Goal: Download file/media

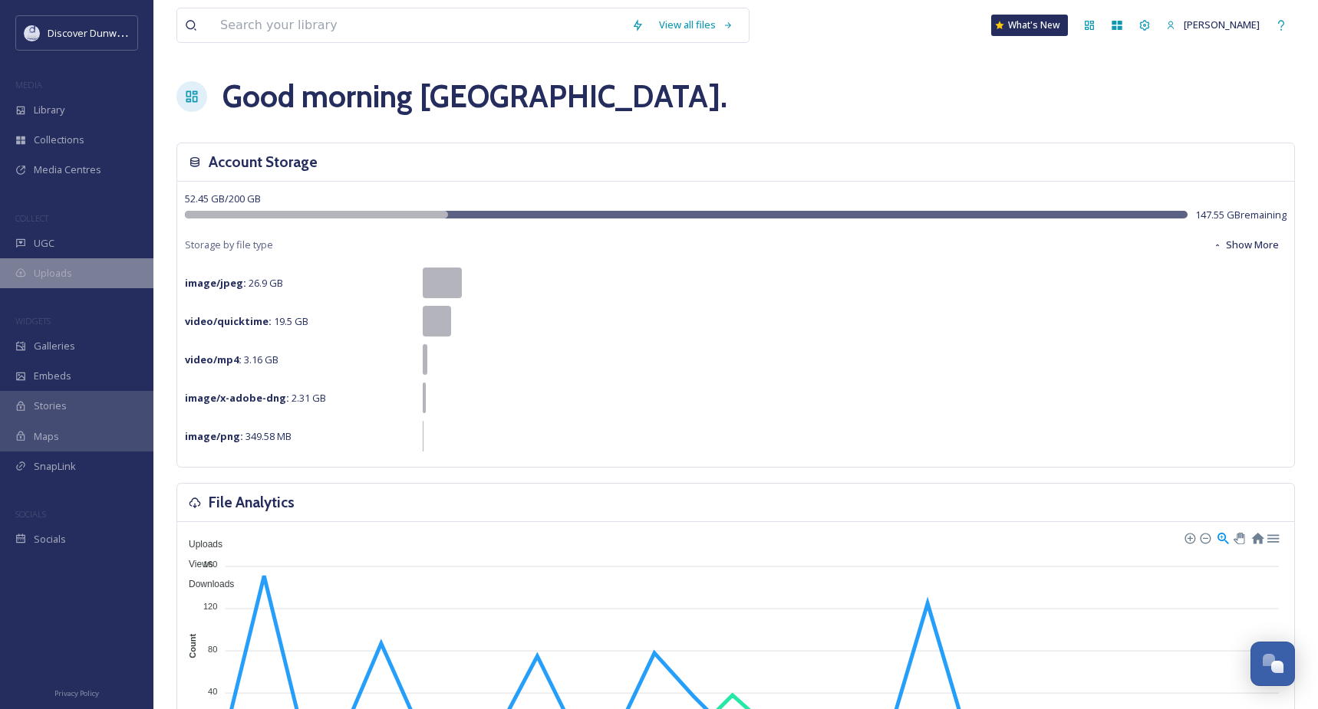
click at [76, 266] on div "Uploads" at bounding box center [76, 273] width 153 height 30
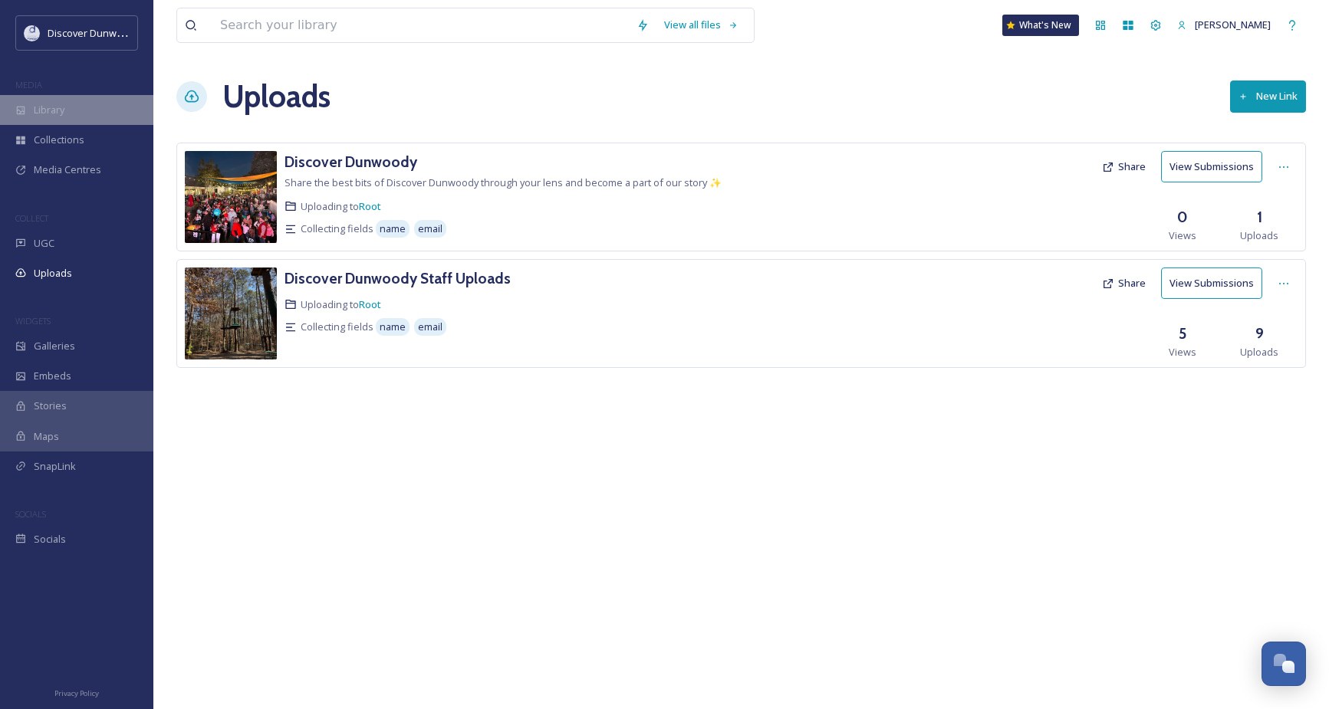
click at [71, 104] on div "Library" at bounding box center [76, 110] width 153 height 30
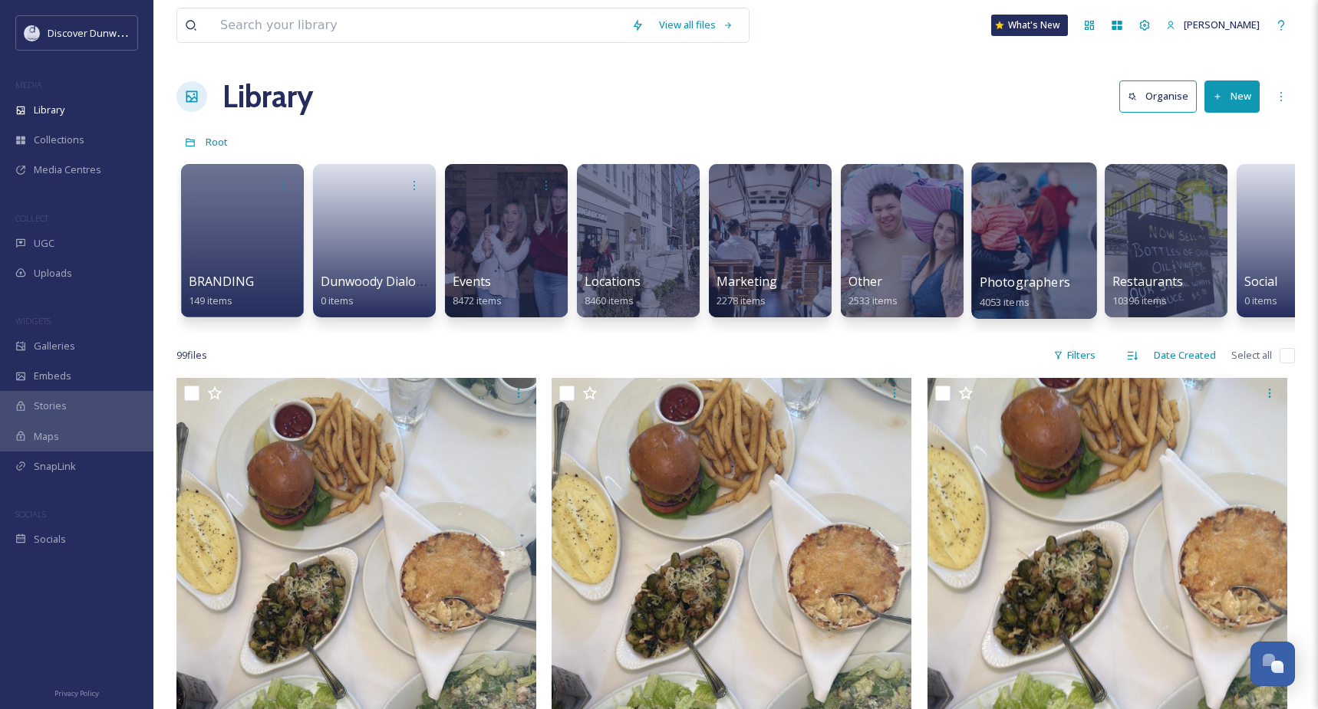
click at [1042, 227] on div at bounding box center [1033, 241] width 125 height 156
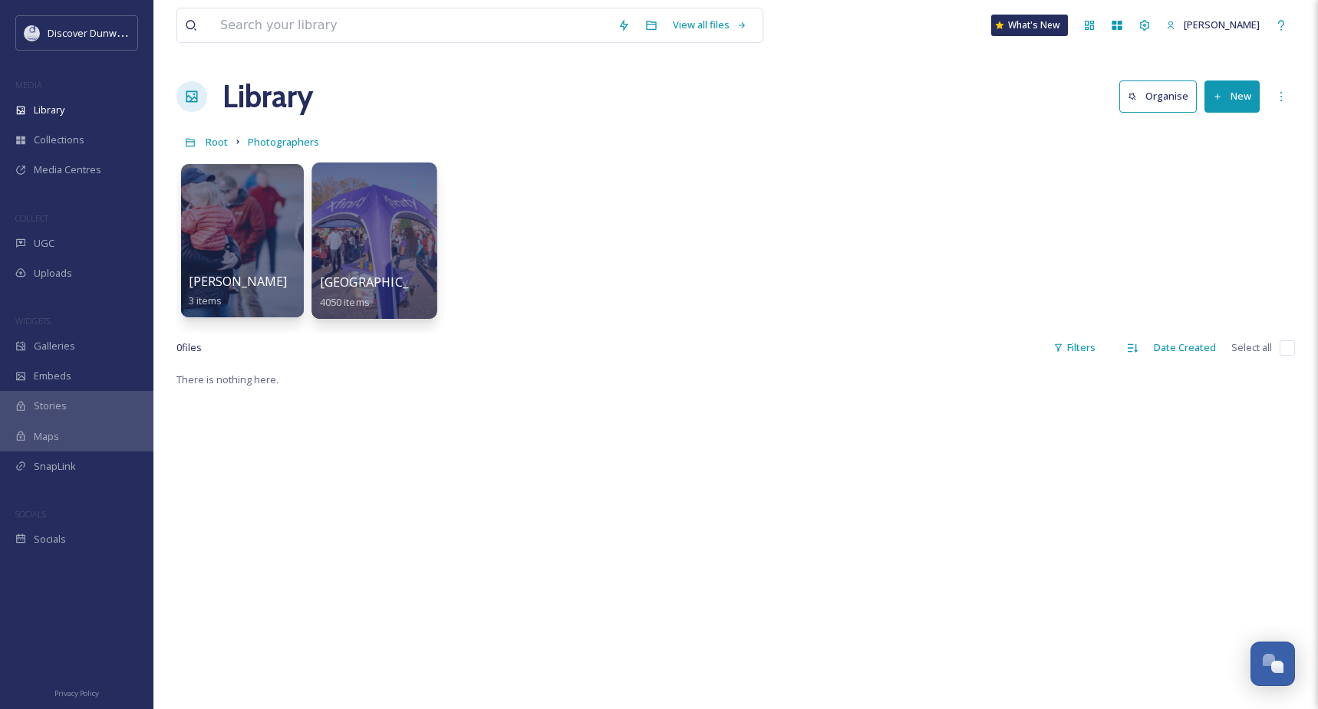
click at [392, 233] on div at bounding box center [373, 241] width 125 height 156
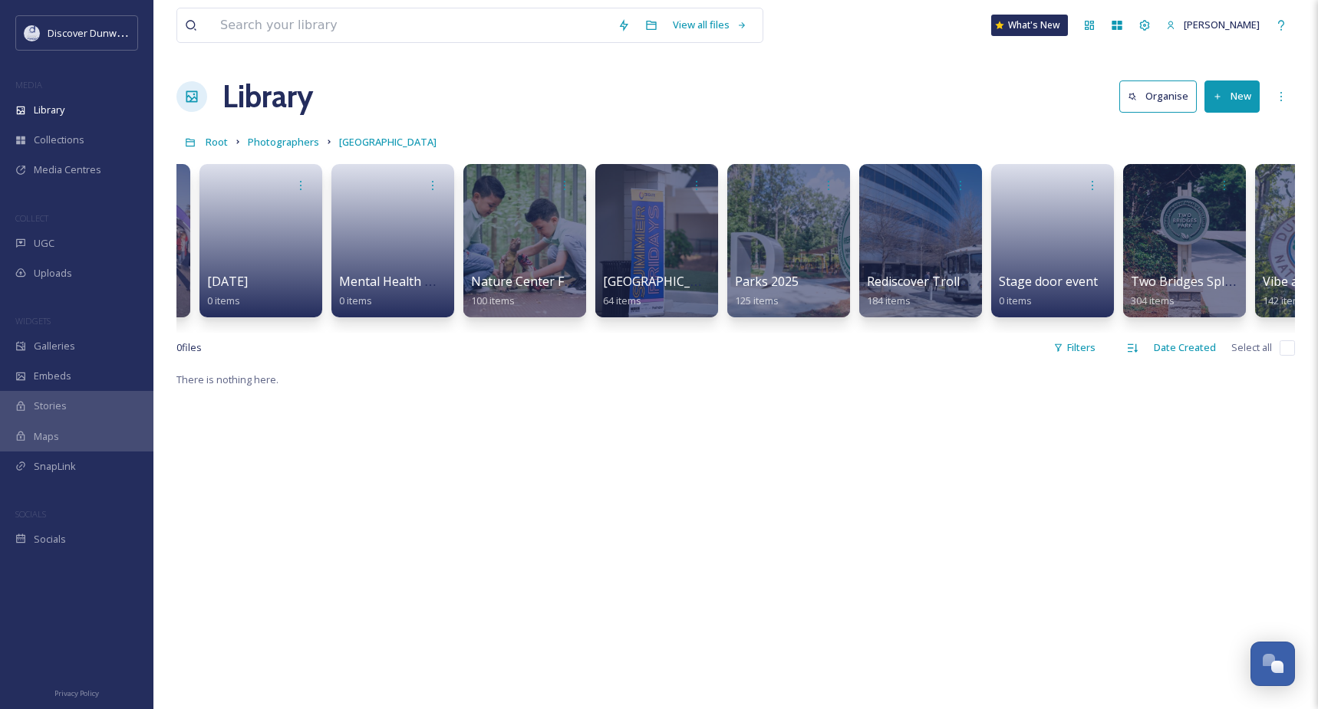
scroll to position [0, 2443]
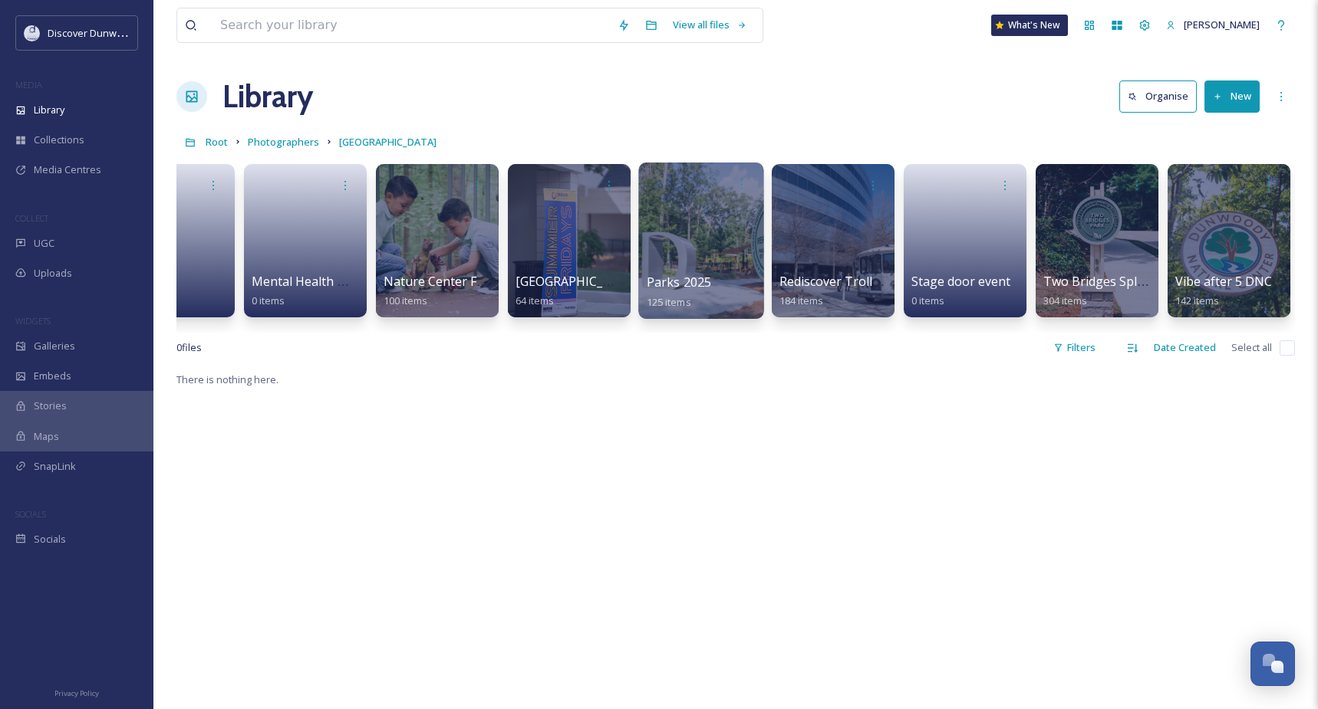
click at [678, 201] on div at bounding box center [700, 241] width 125 height 156
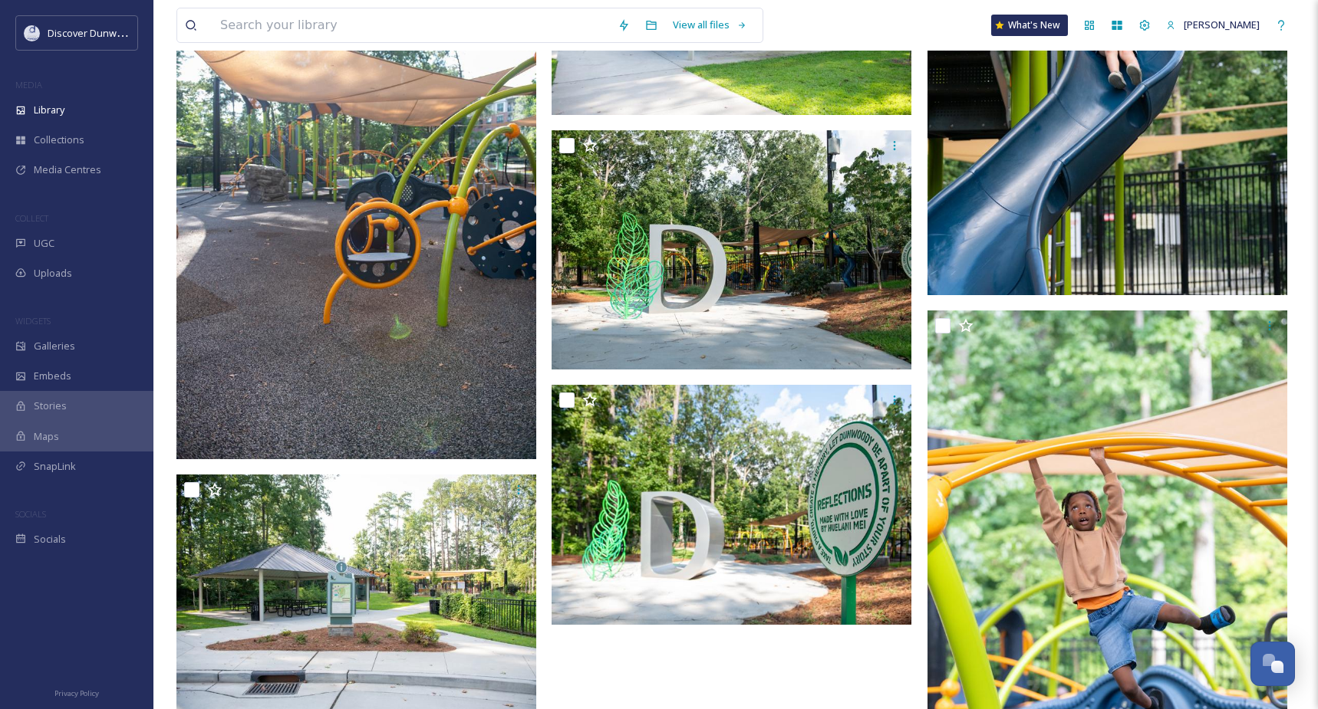
scroll to position [16872, 0]
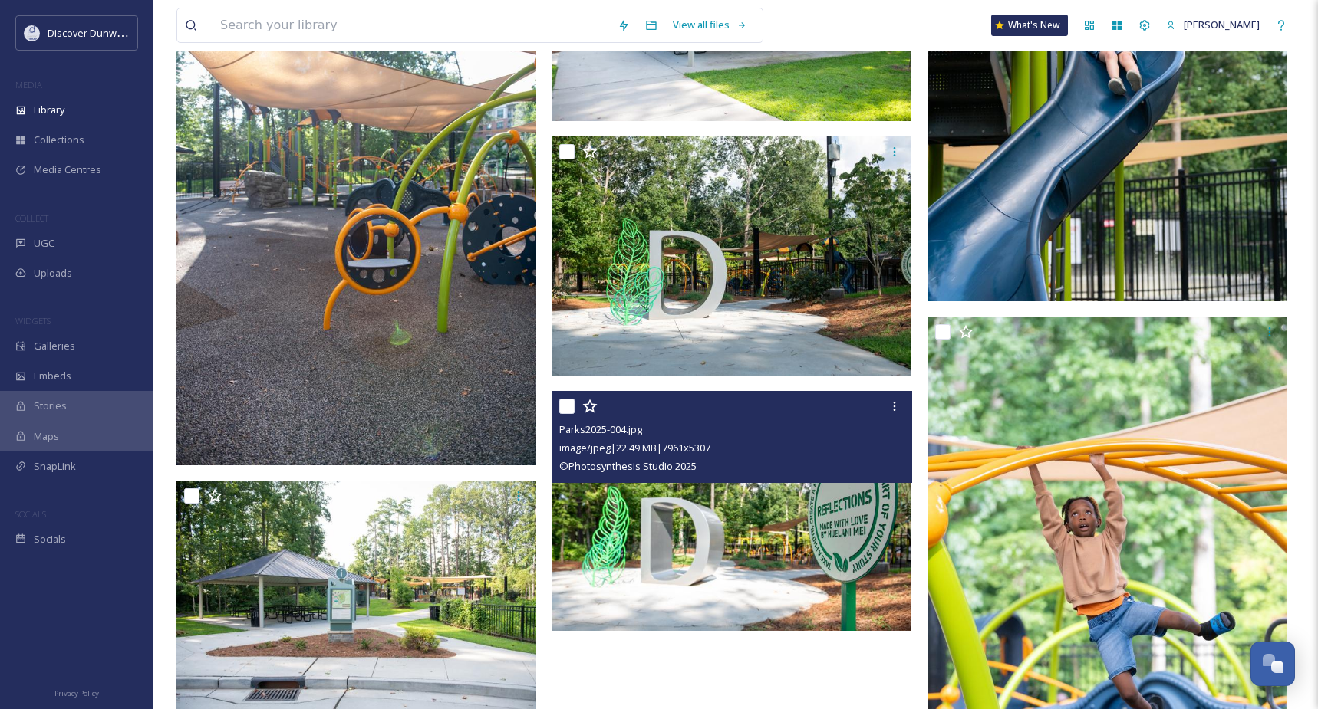
click at [566, 406] on input "checkbox" at bounding box center [566, 406] width 15 height 15
checkbox input "true"
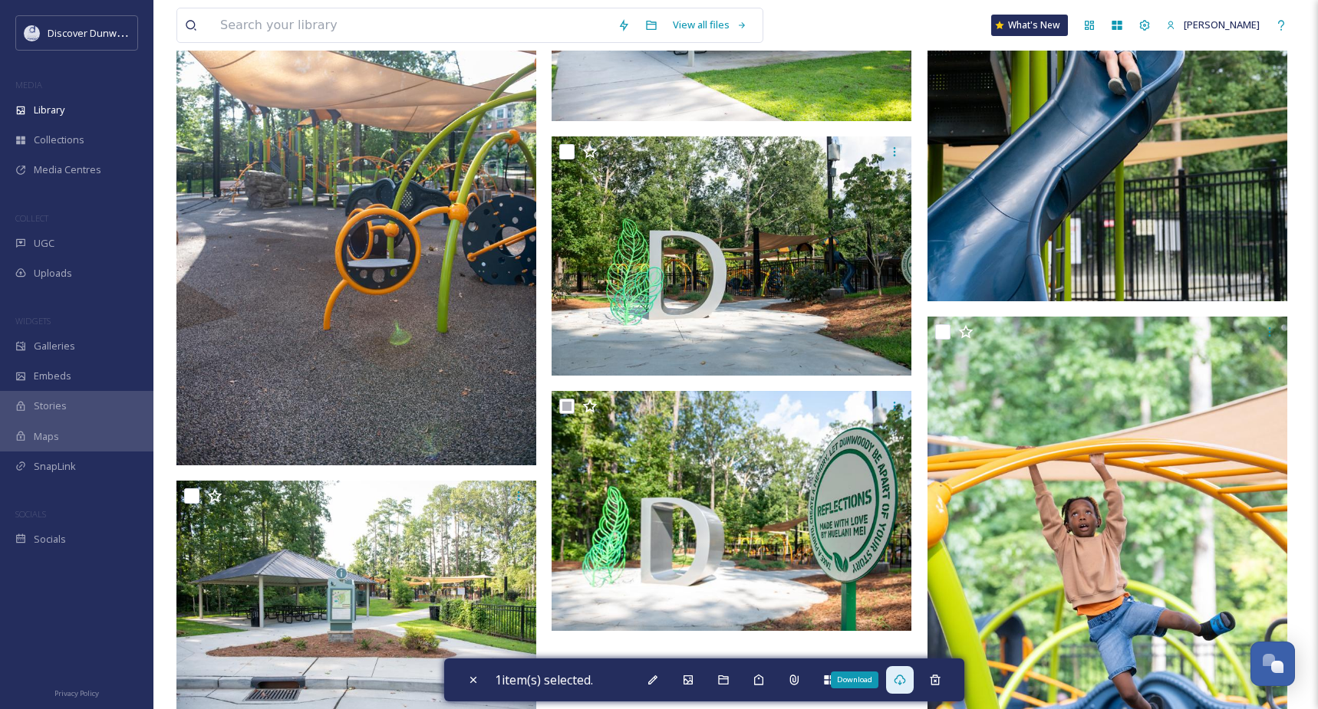
click at [902, 686] on div "Download" at bounding box center [900, 680] width 28 height 28
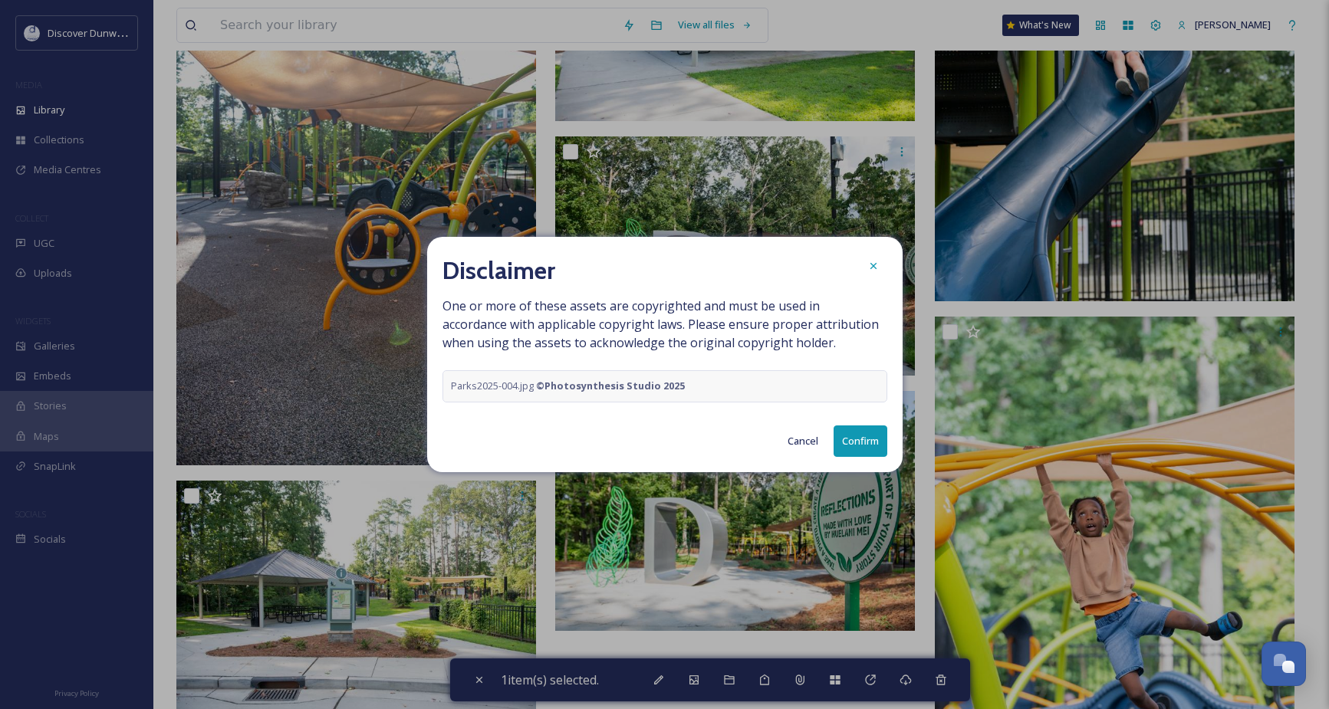
click at [846, 435] on button "Confirm" at bounding box center [861, 441] width 54 height 31
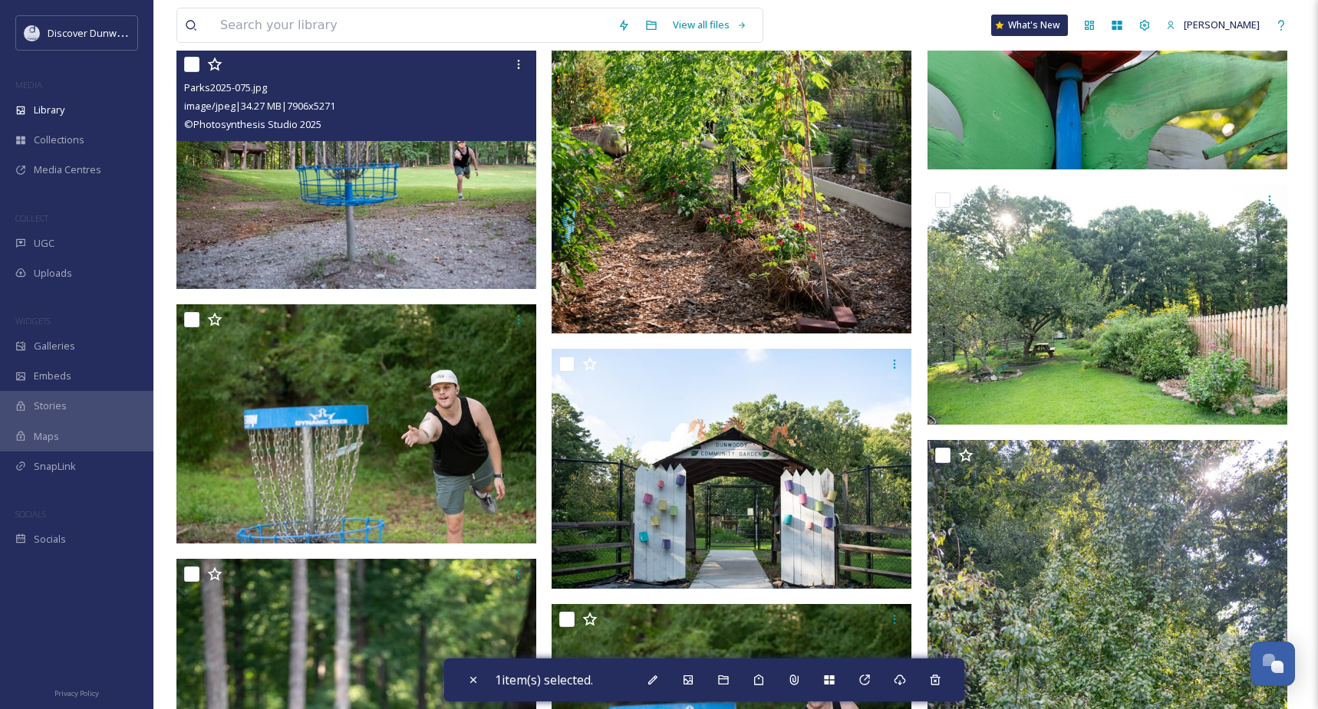
scroll to position [6862, 0]
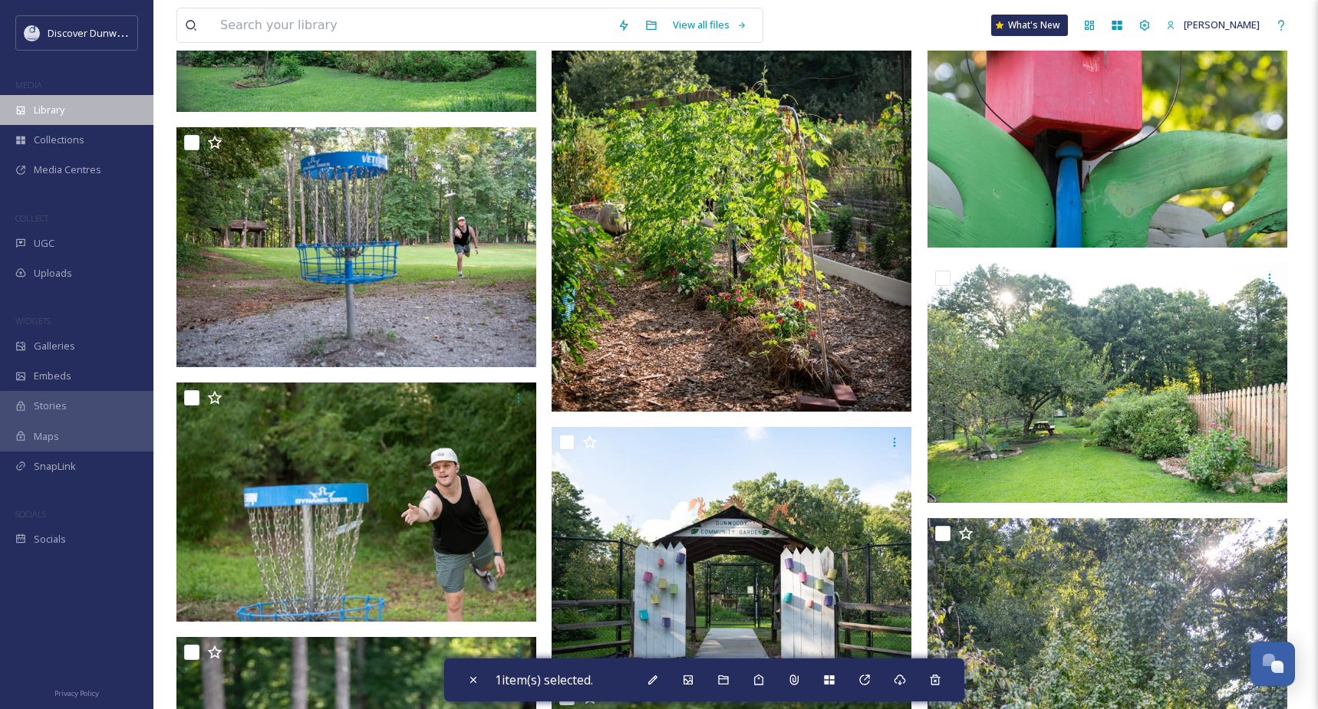
click at [67, 109] on div "Library" at bounding box center [76, 110] width 153 height 30
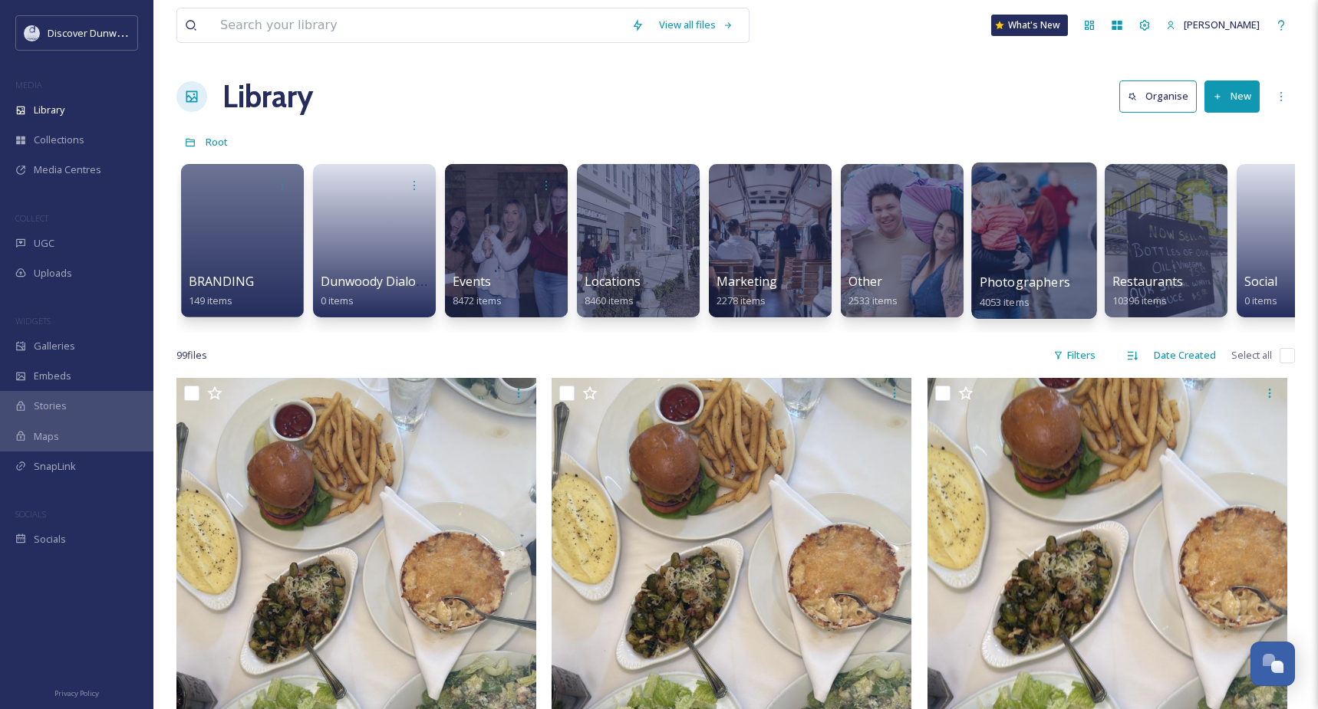
click at [987, 240] on div at bounding box center [1033, 241] width 125 height 156
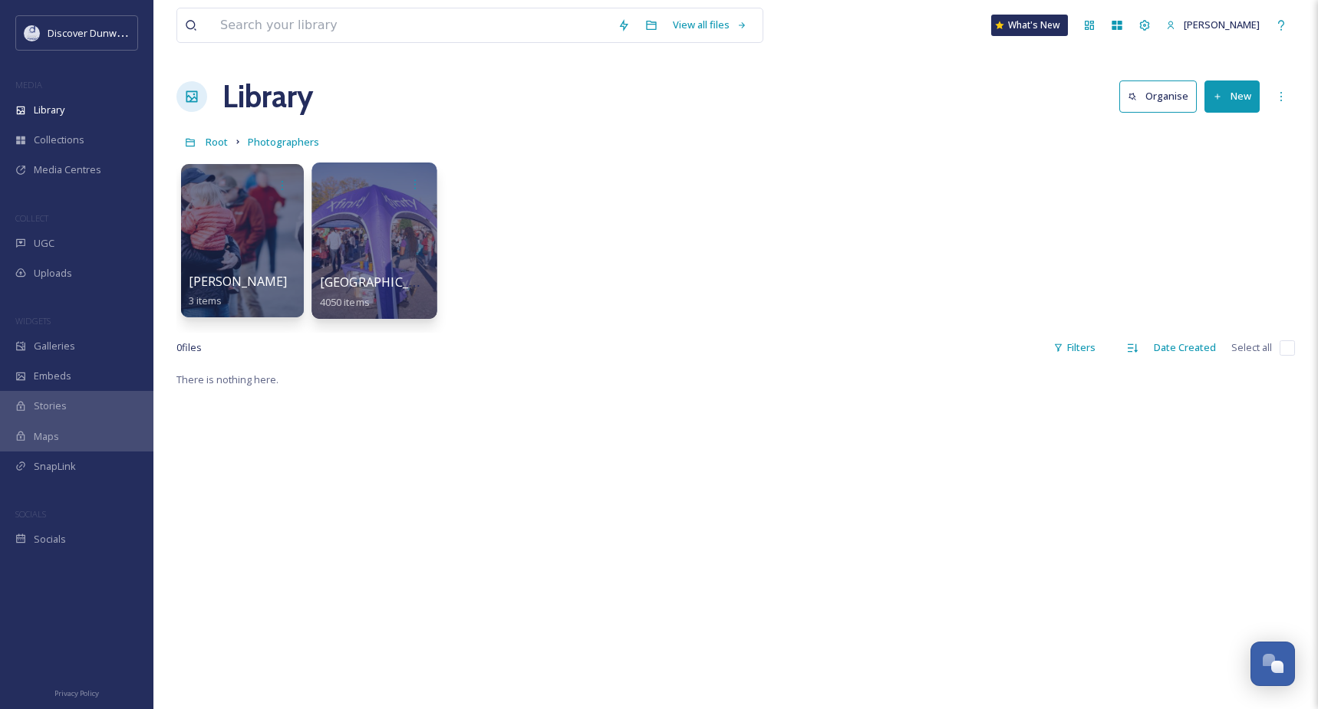
click at [364, 235] on div at bounding box center [373, 241] width 125 height 156
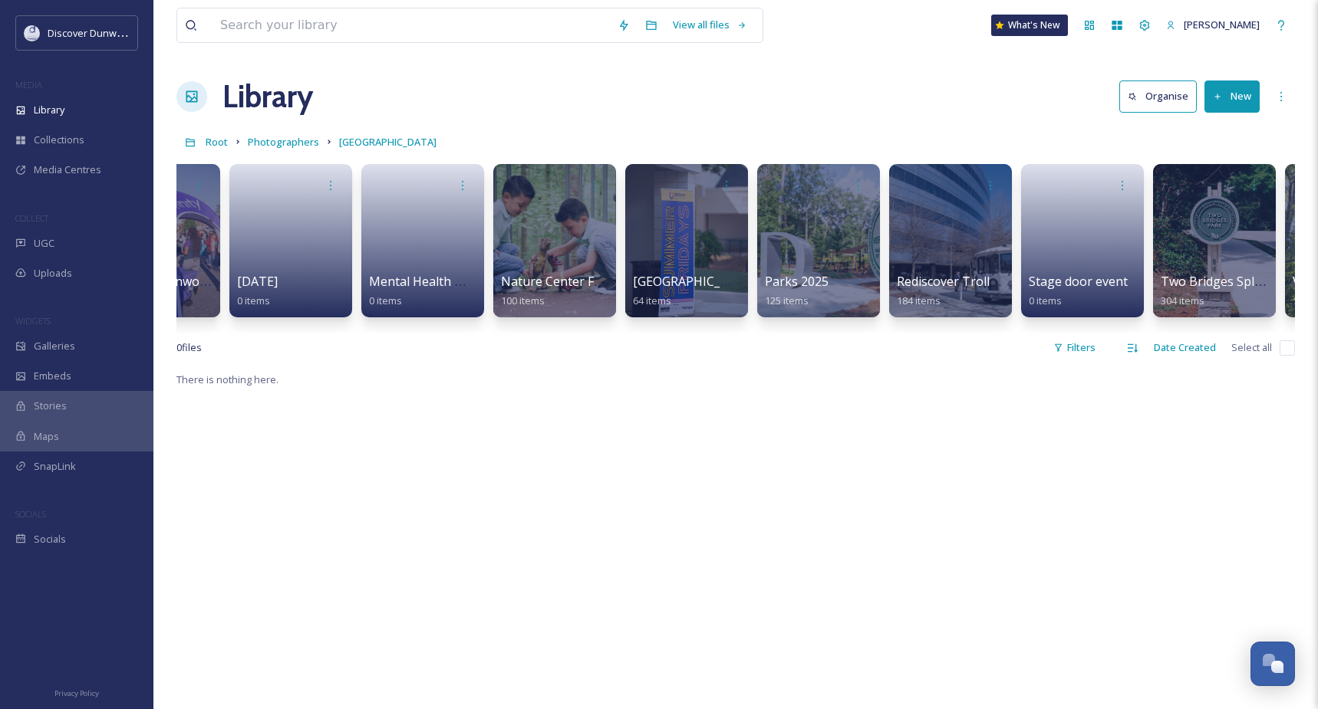
scroll to position [0, 2331]
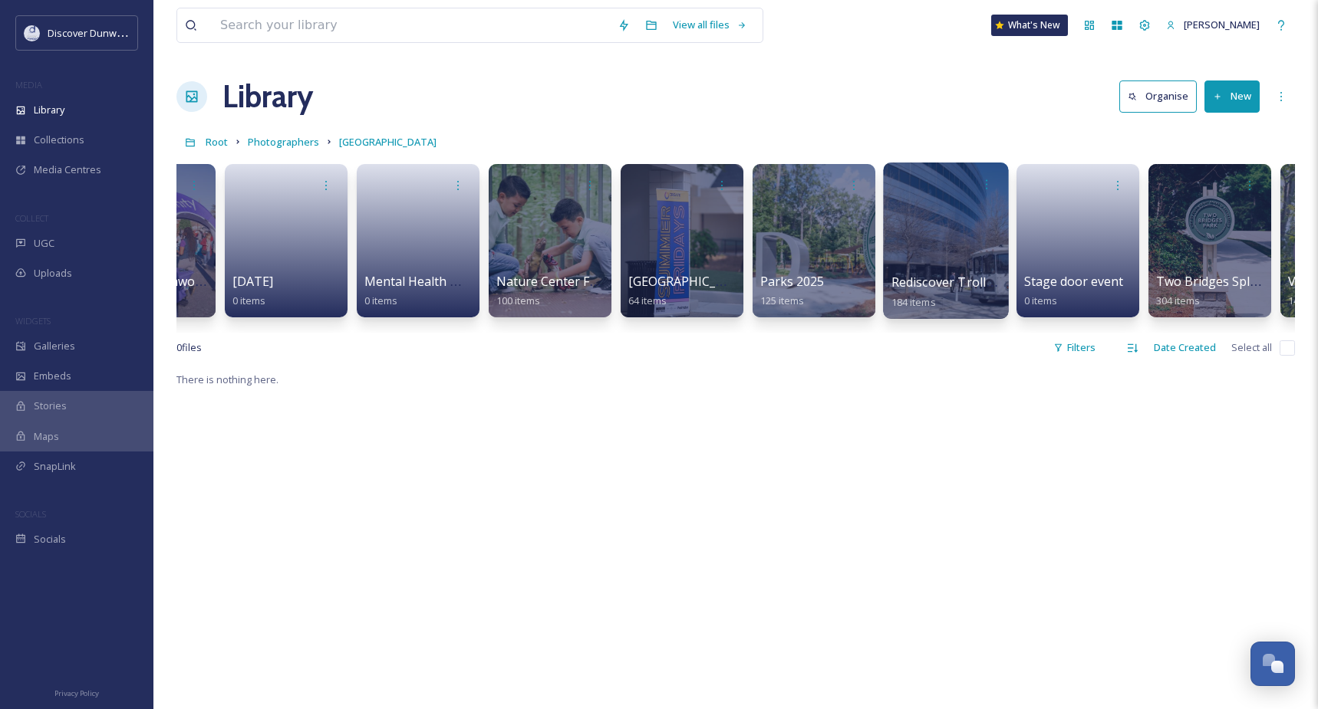
click at [950, 271] on div at bounding box center [945, 241] width 125 height 156
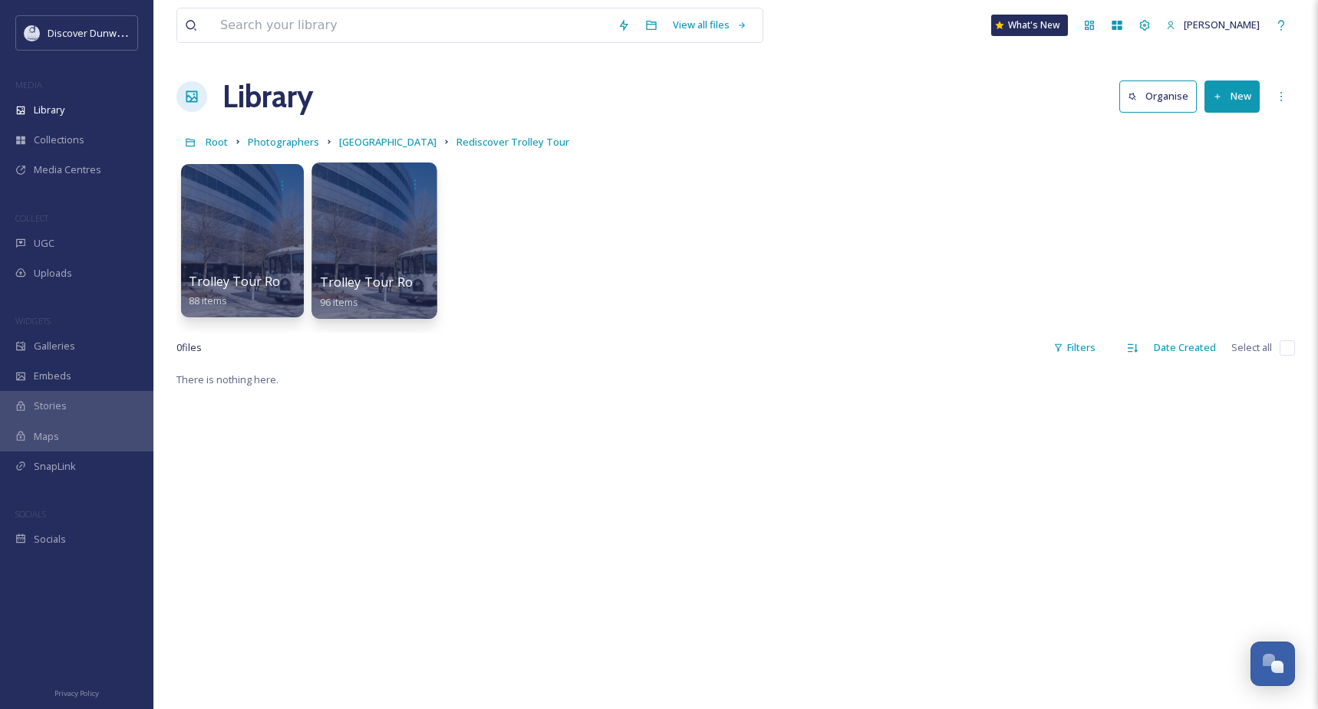
click at [423, 272] on div at bounding box center [373, 241] width 125 height 156
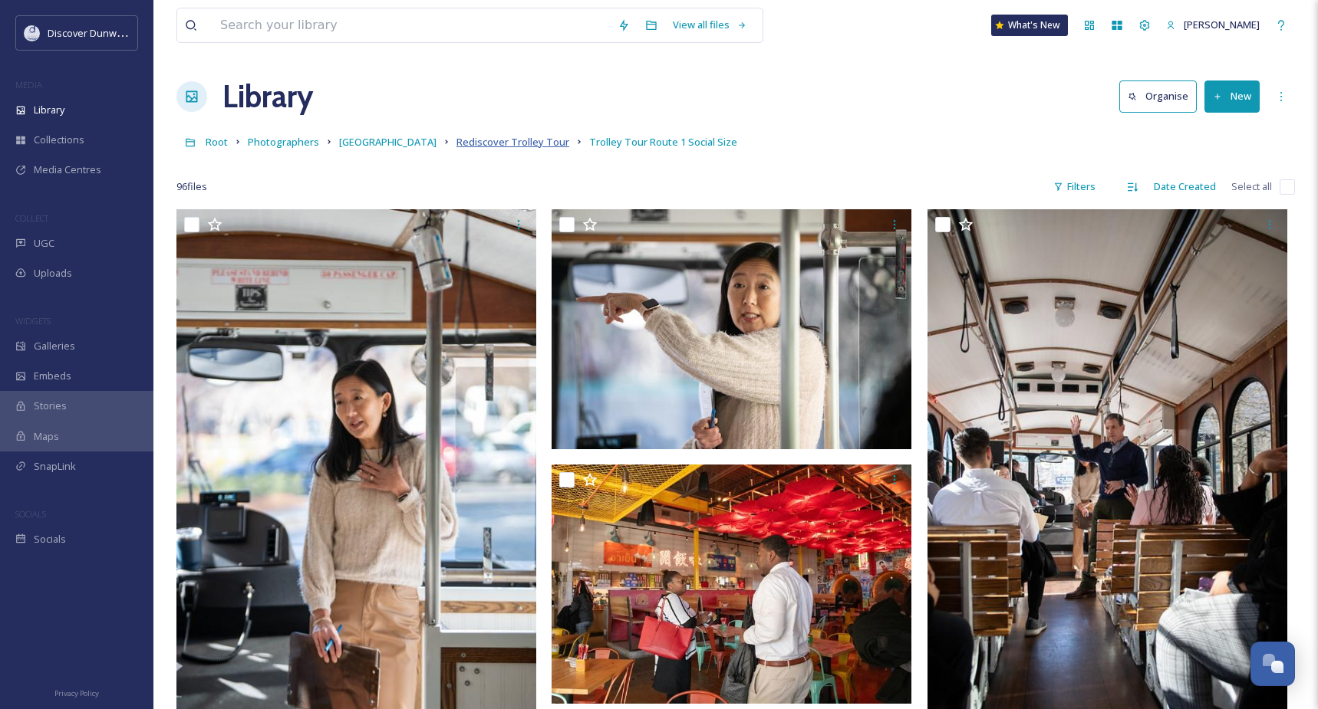
click at [456, 147] on span "Rediscover Trolley Tour" at bounding box center [512, 142] width 113 height 14
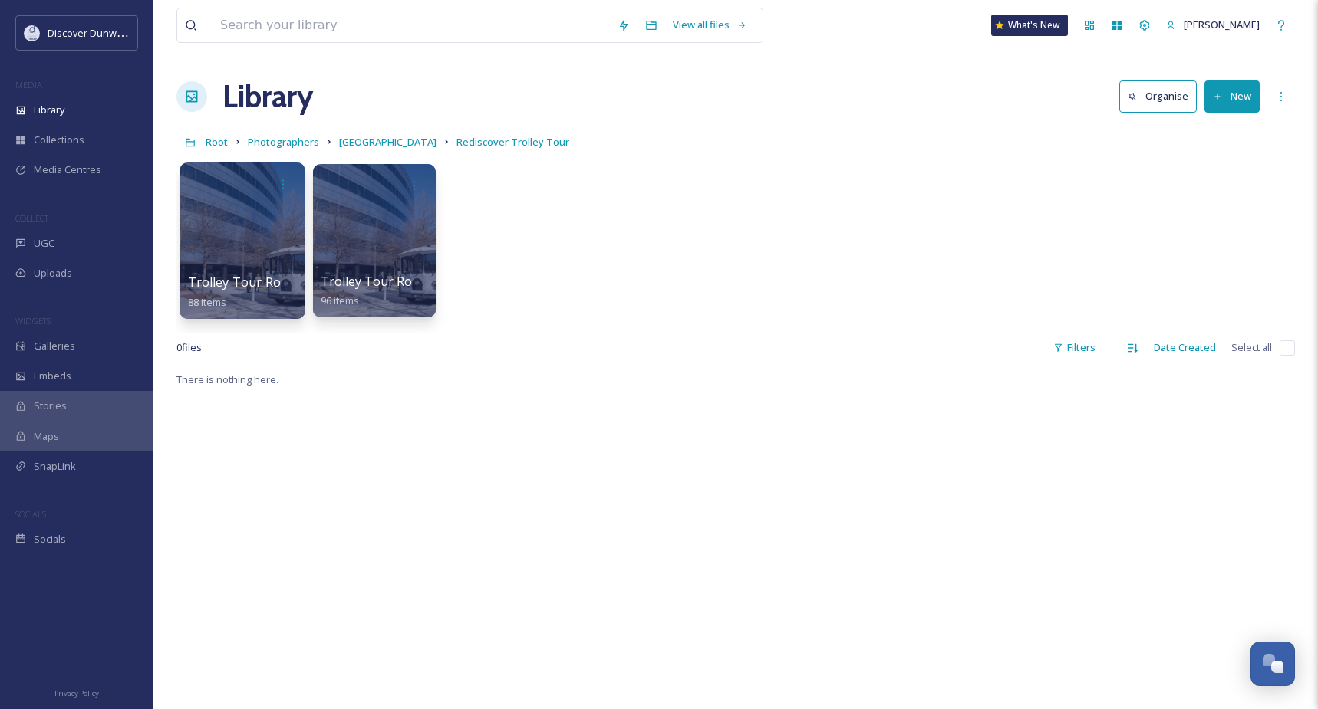
click at [238, 226] on div at bounding box center [241, 241] width 125 height 156
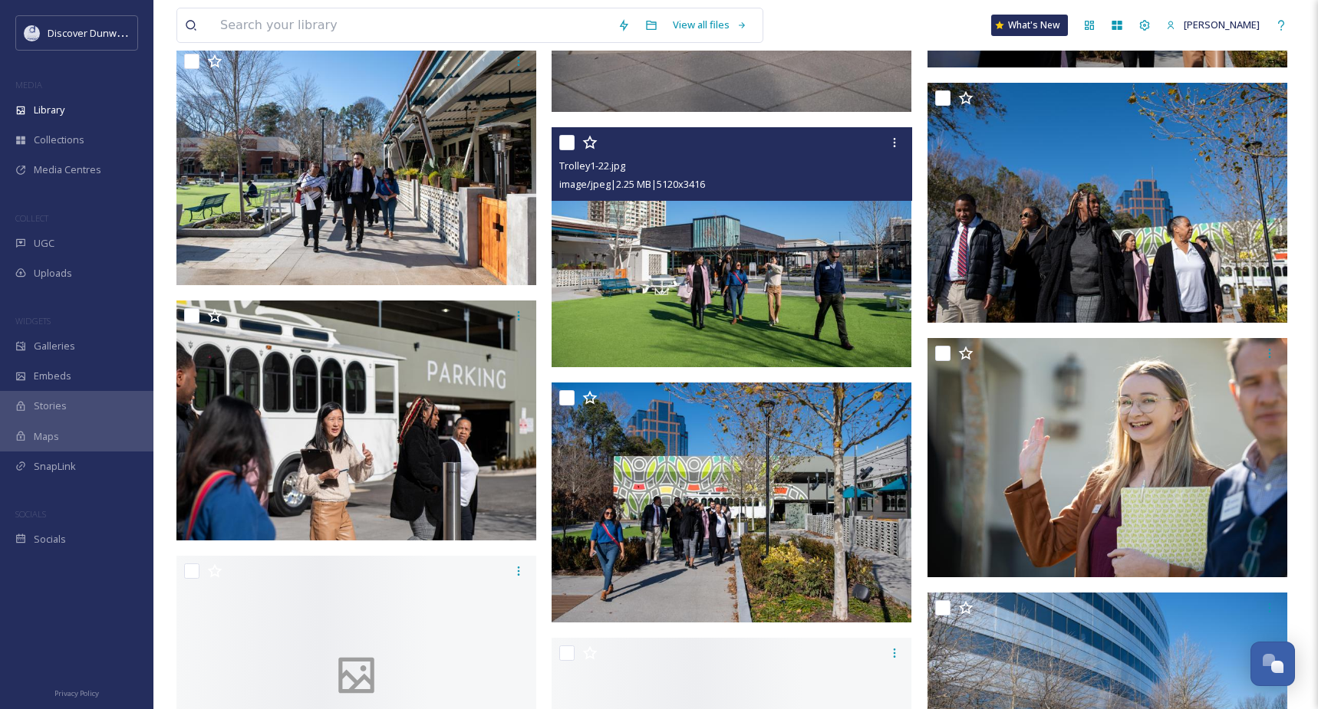
scroll to position [3835, 0]
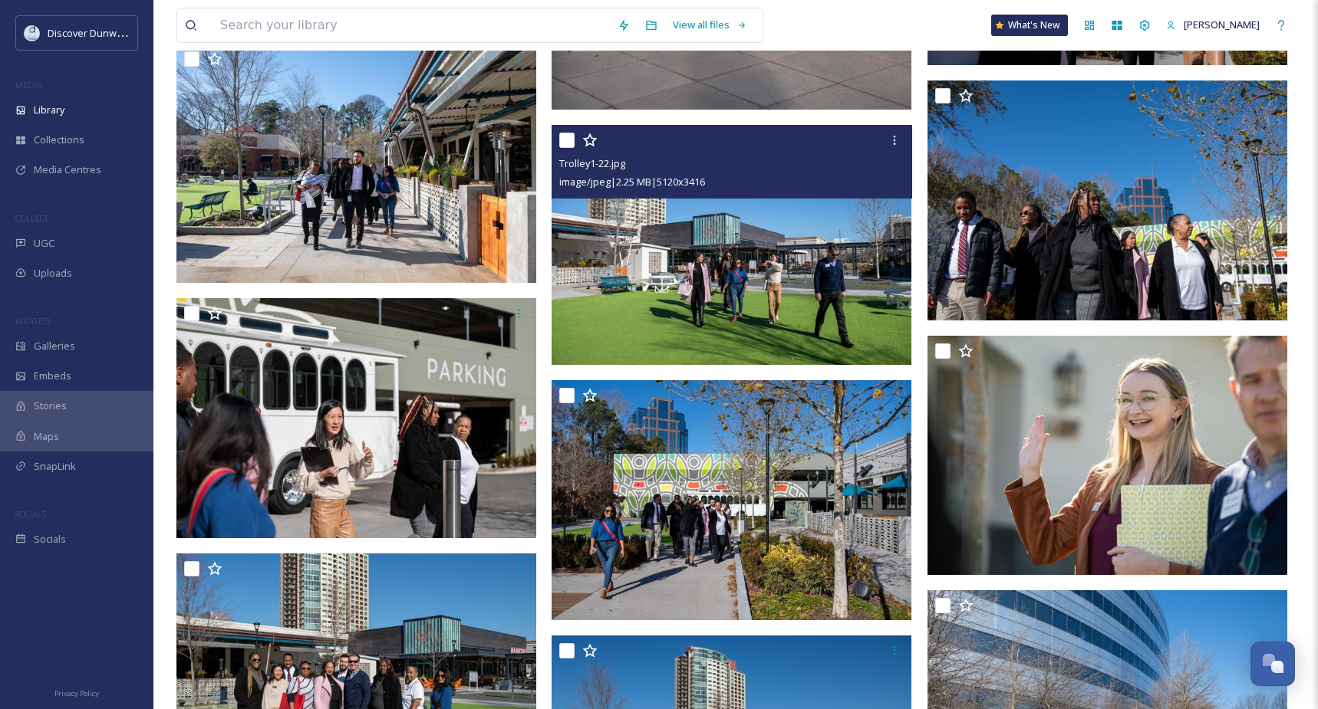
click at [568, 146] on input "checkbox" at bounding box center [566, 140] width 15 height 15
checkbox input "true"
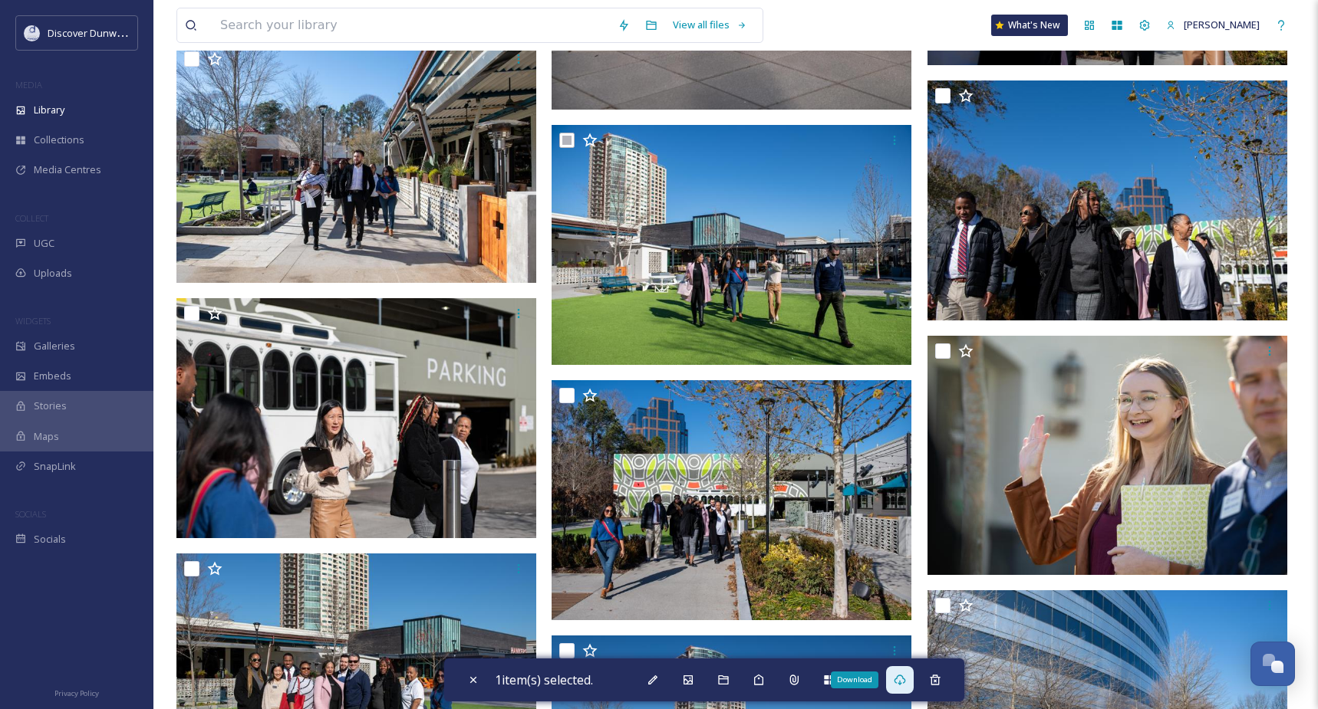
click at [906, 678] on icon at bounding box center [899, 680] width 12 height 12
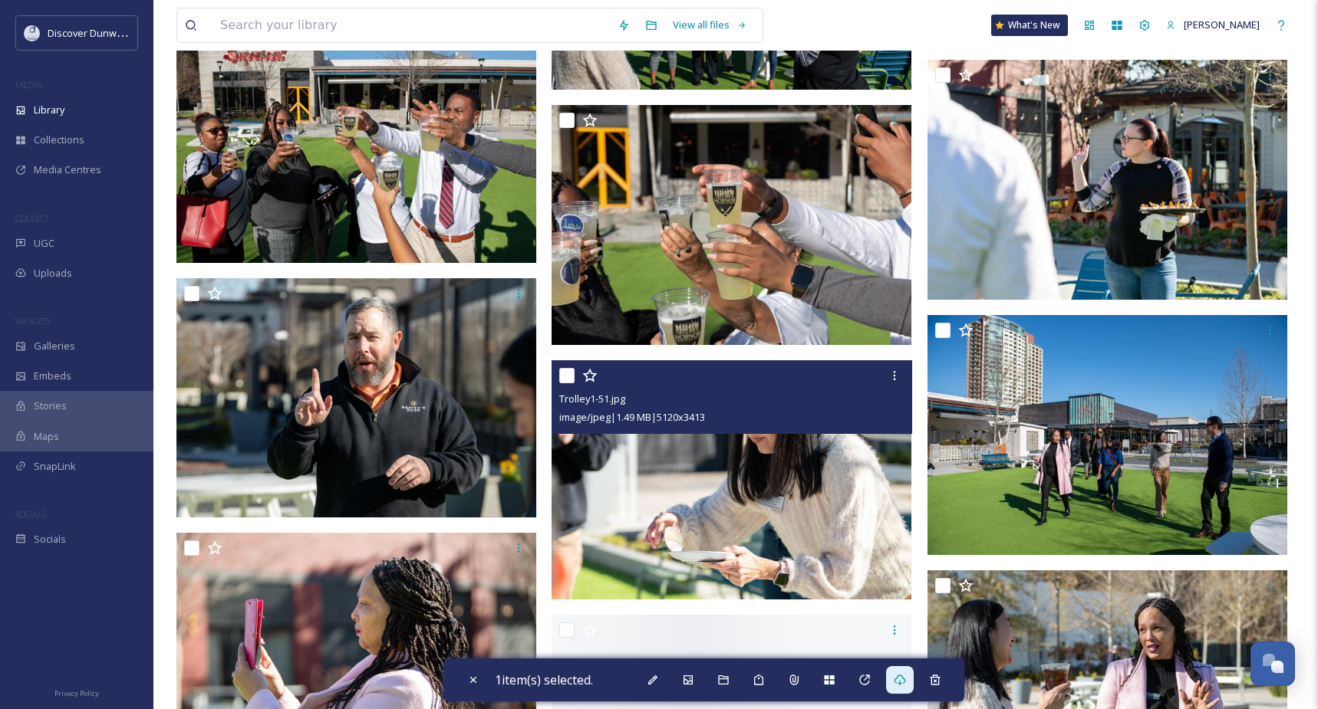
scroll to position [5752, 0]
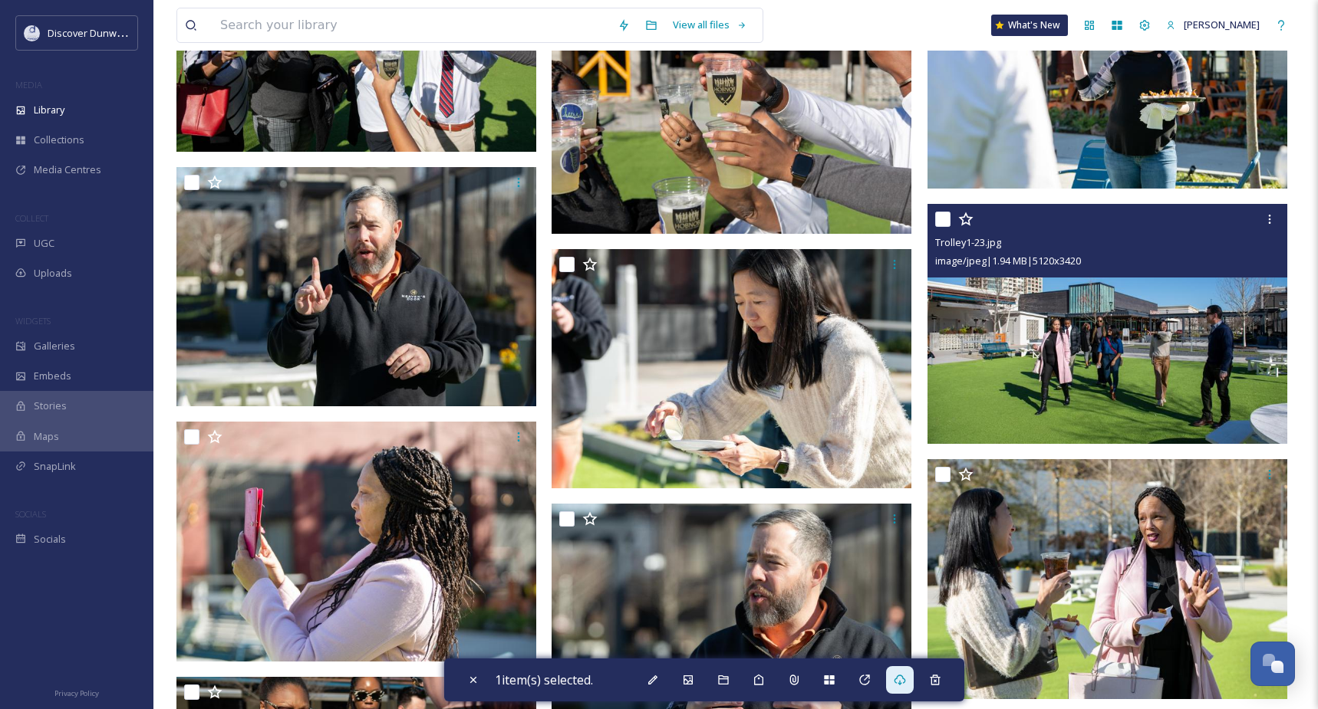
click at [942, 212] on input "checkbox" at bounding box center [942, 219] width 15 height 15
checkbox input "true"
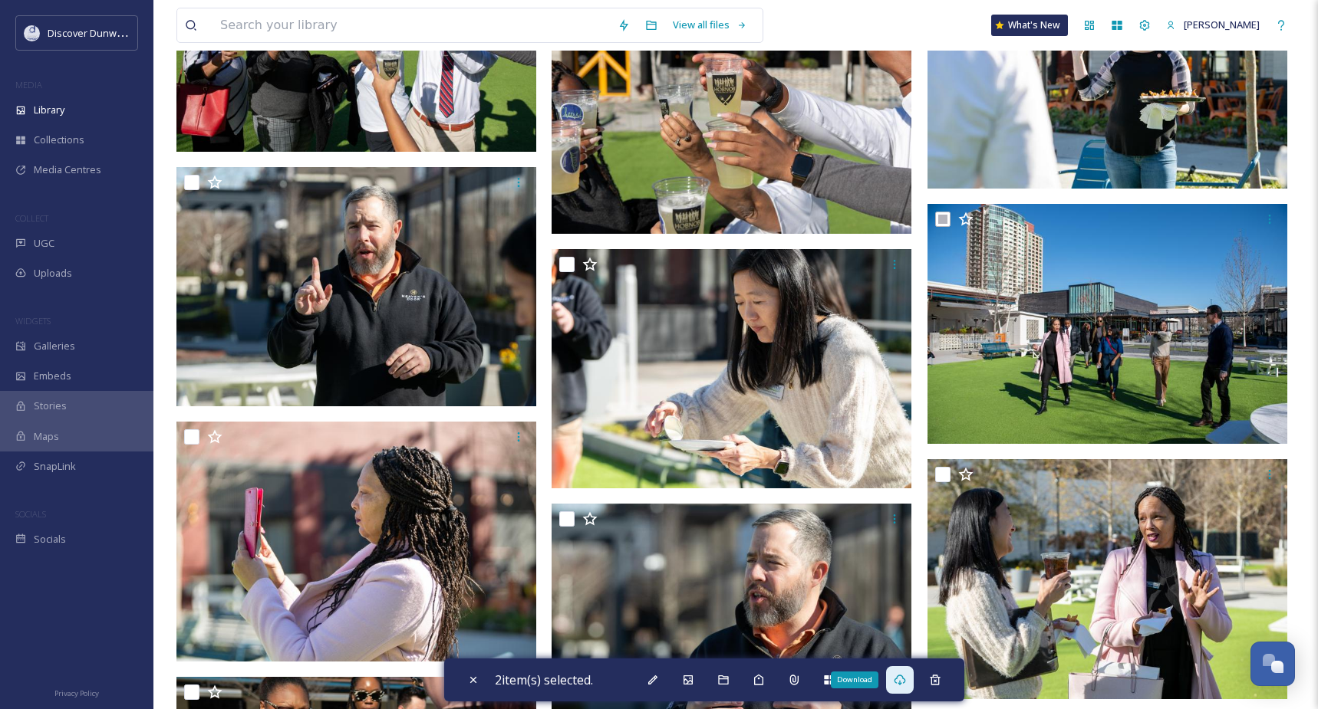
click at [906, 676] on icon at bounding box center [899, 680] width 12 height 12
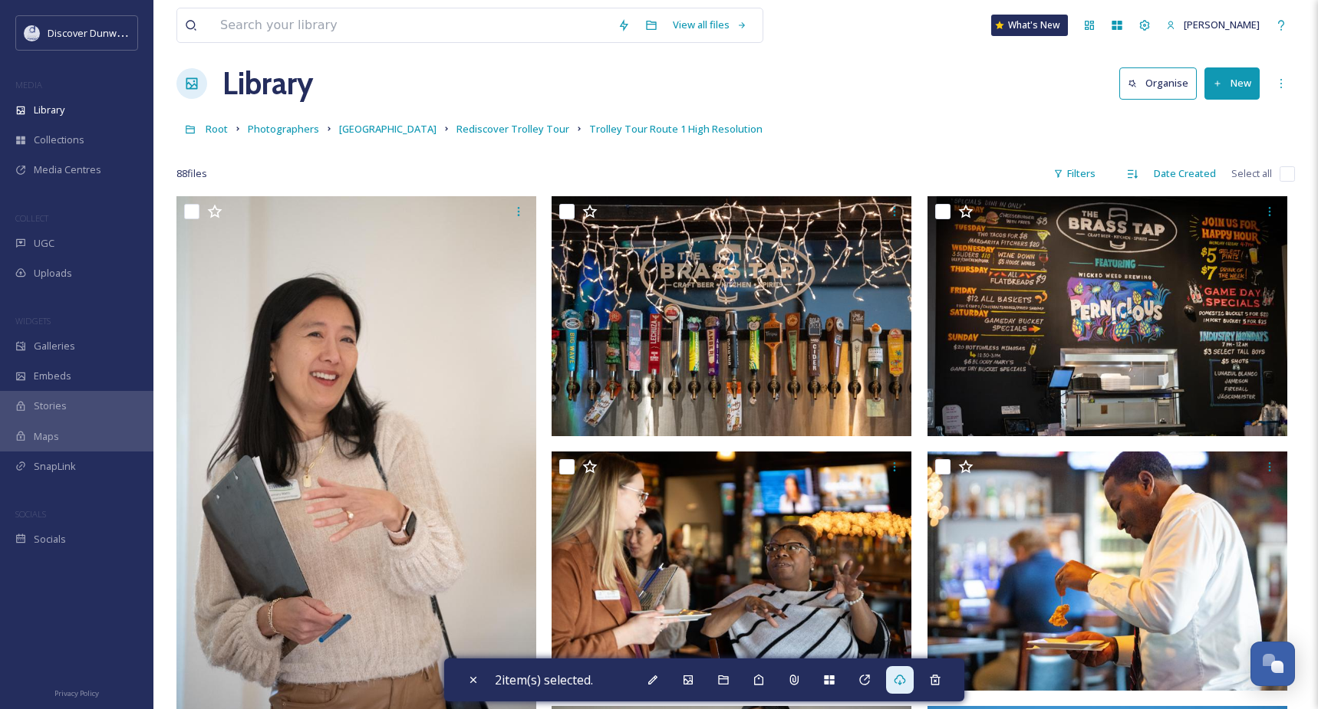
scroll to position [0, 0]
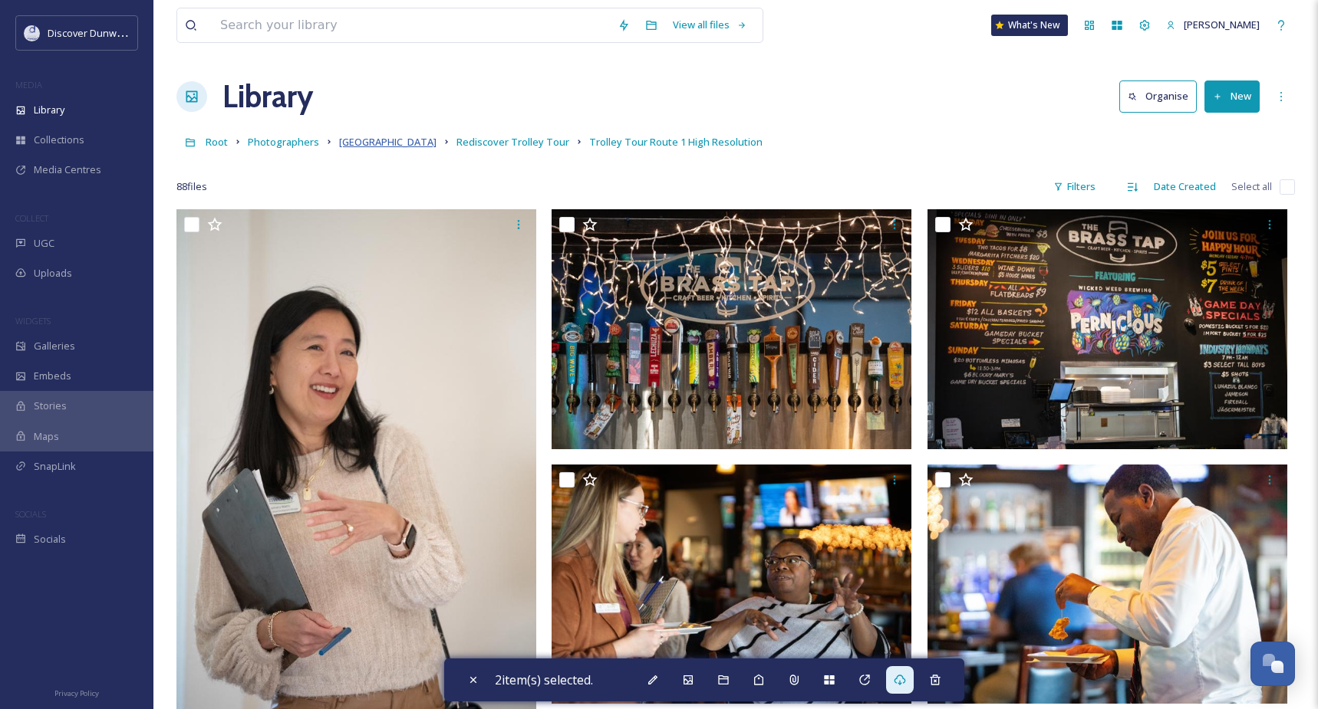
click at [347, 148] on span "[GEOGRAPHIC_DATA]" at bounding box center [387, 142] width 97 height 14
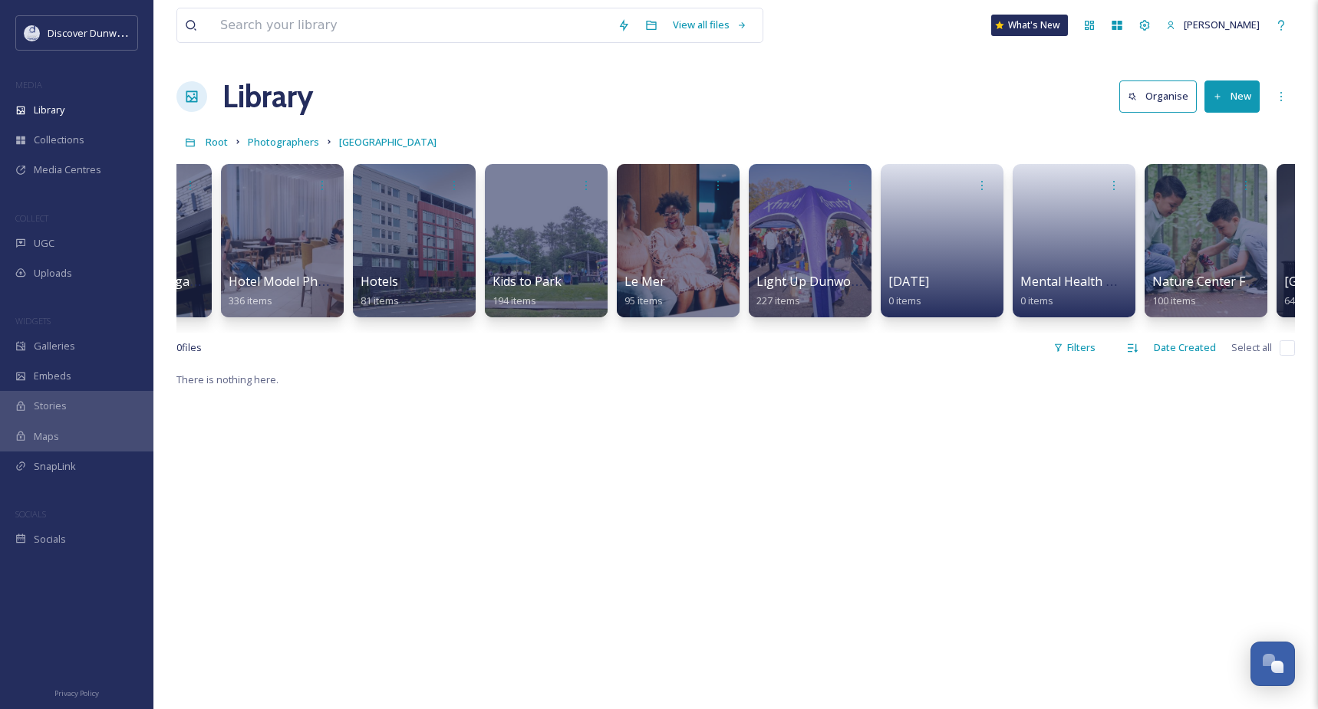
scroll to position [0, 1607]
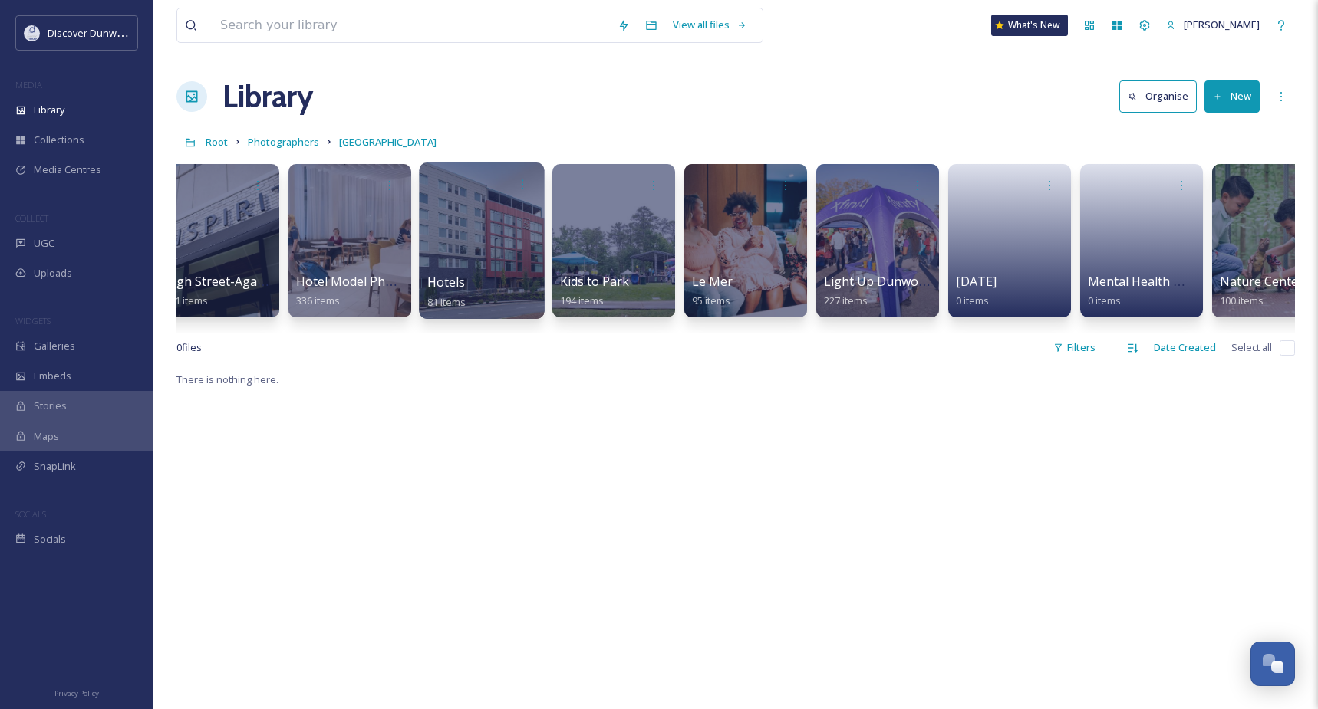
click at [458, 220] on div at bounding box center [481, 241] width 125 height 156
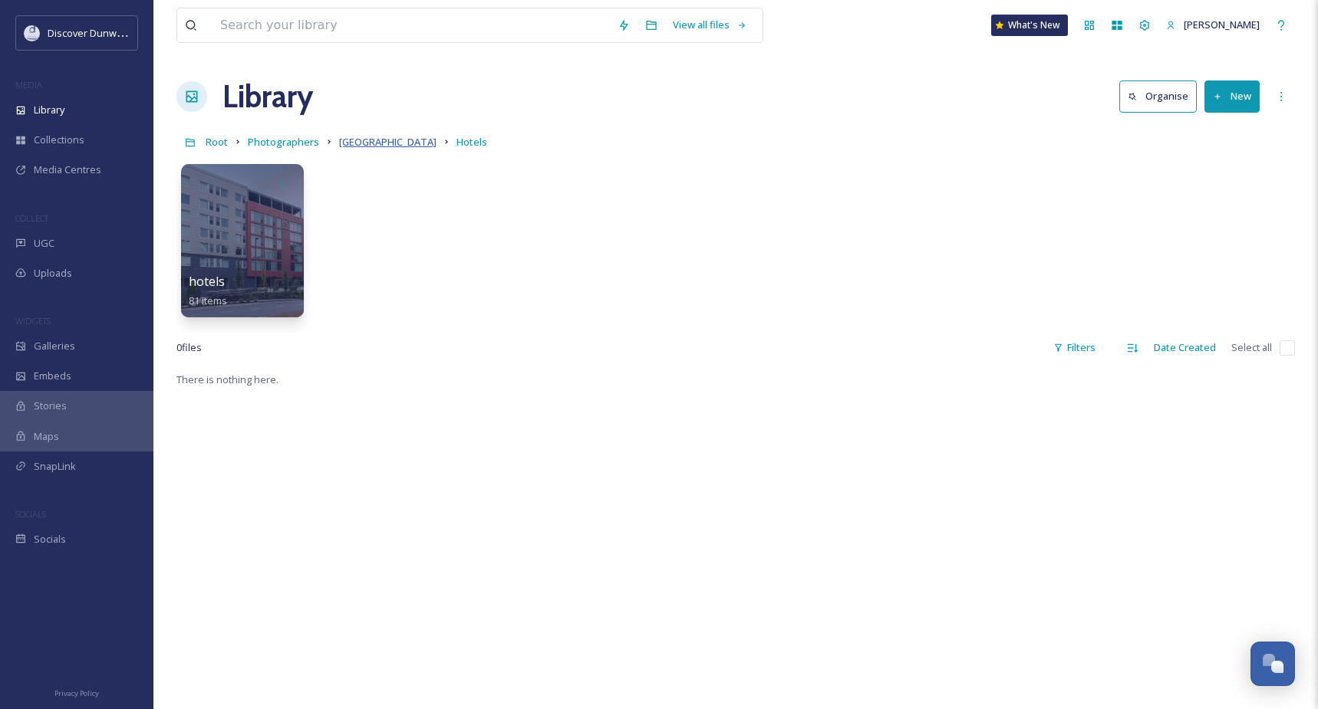
click at [351, 144] on span "[GEOGRAPHIC_DATA]" at bounding box center [387, 142] width 97 height 14
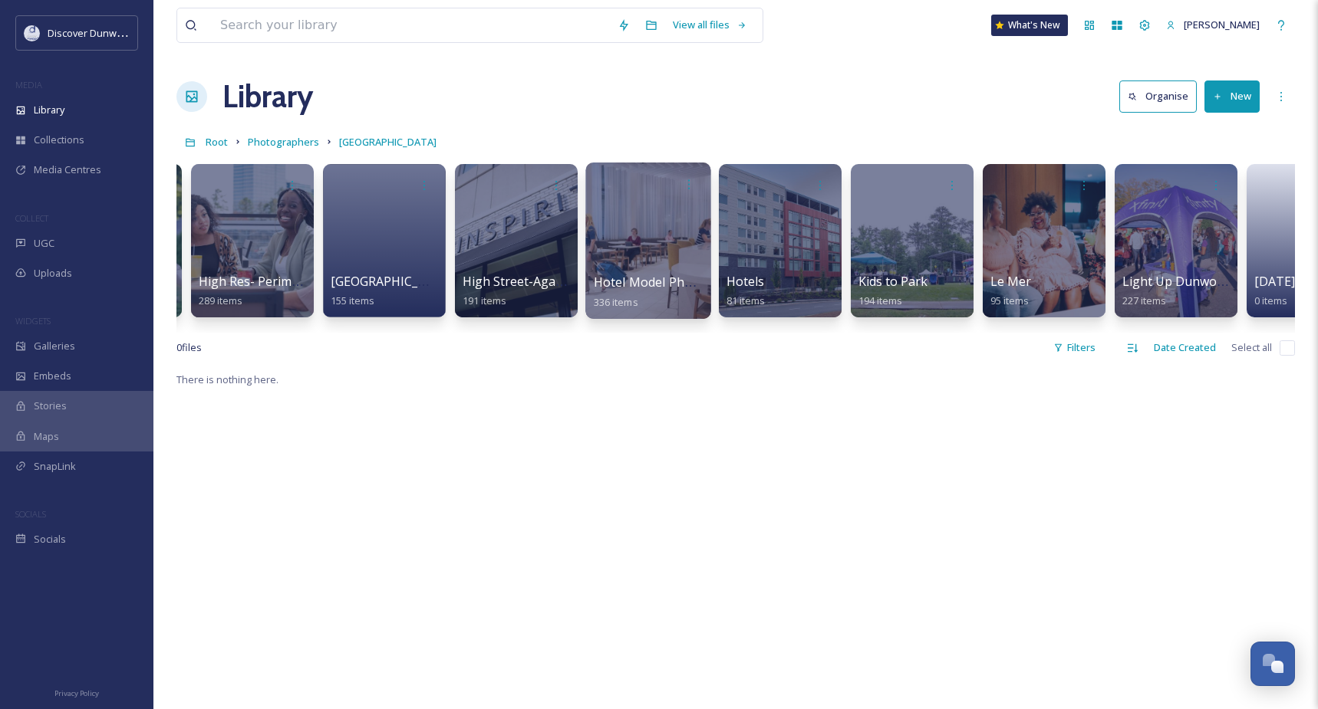
scroll to position [0, 1285]
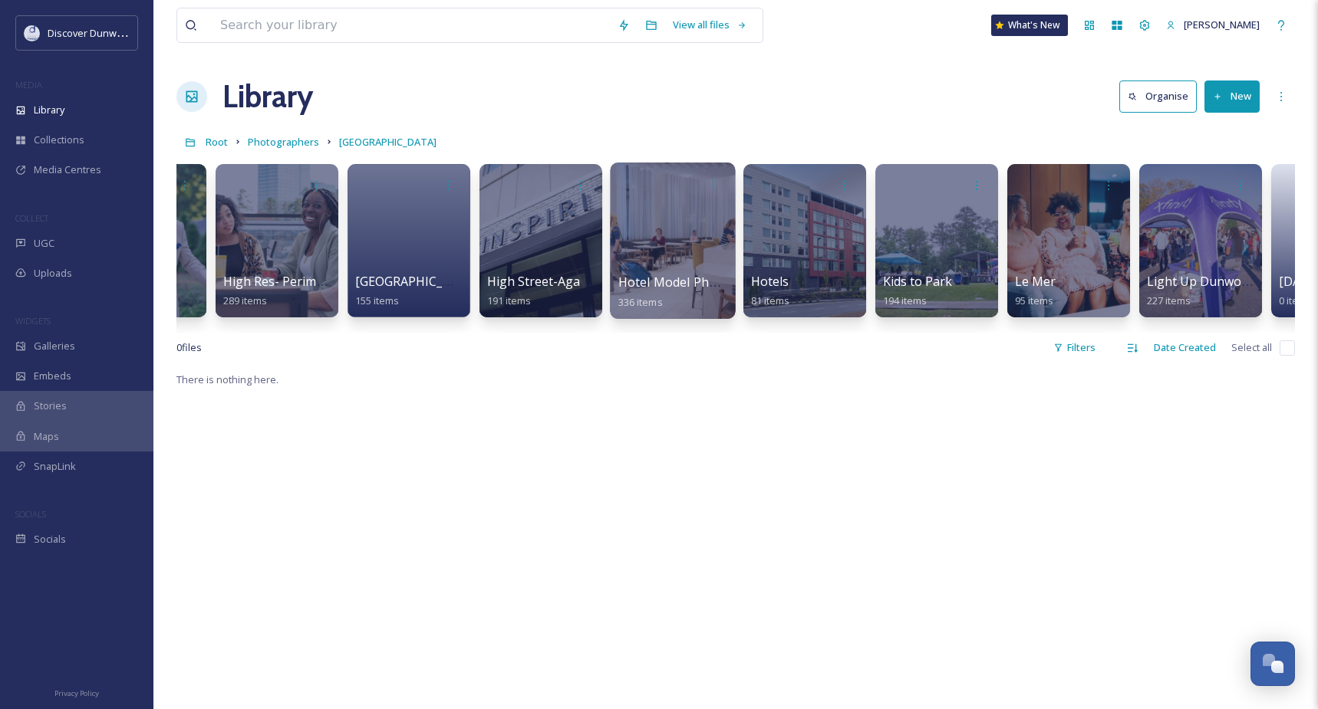
click at [682, 259] on div at bounding box center [672, 241] width 125 height 156
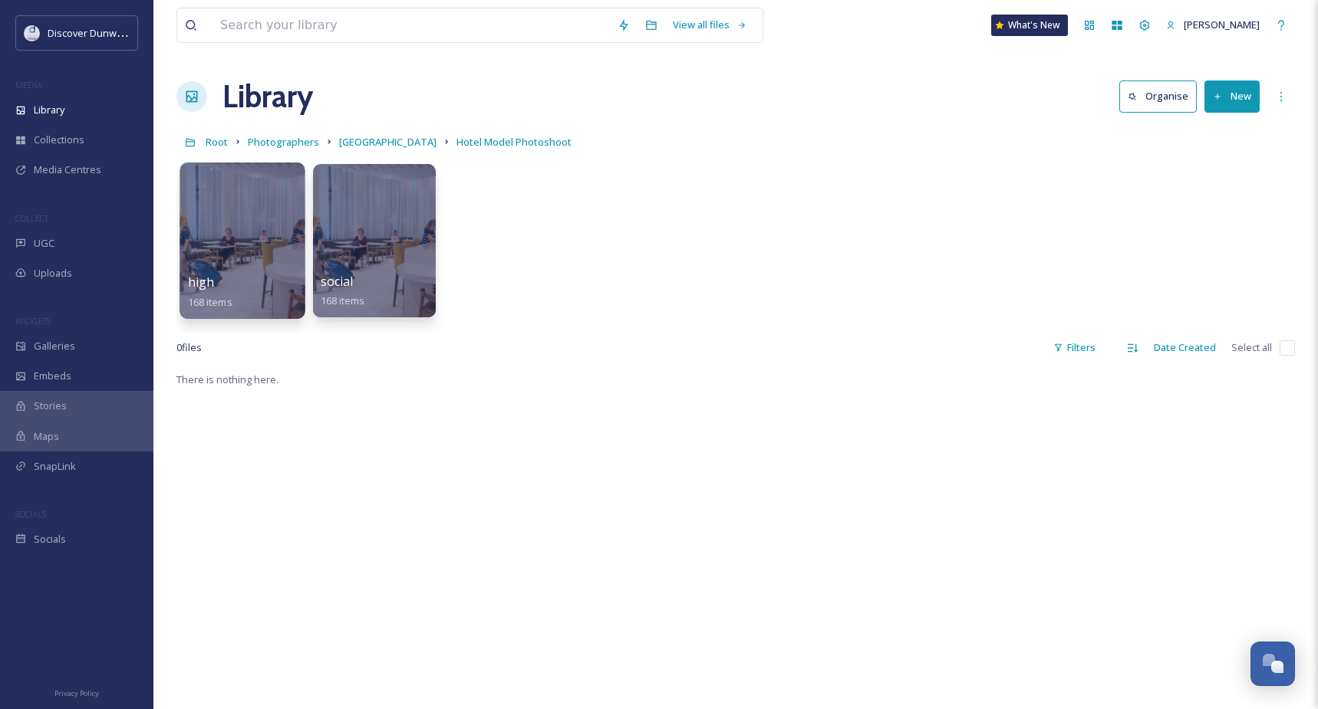
click at [245, 229] on div at bounding box center [241, 241] width 125 height 156
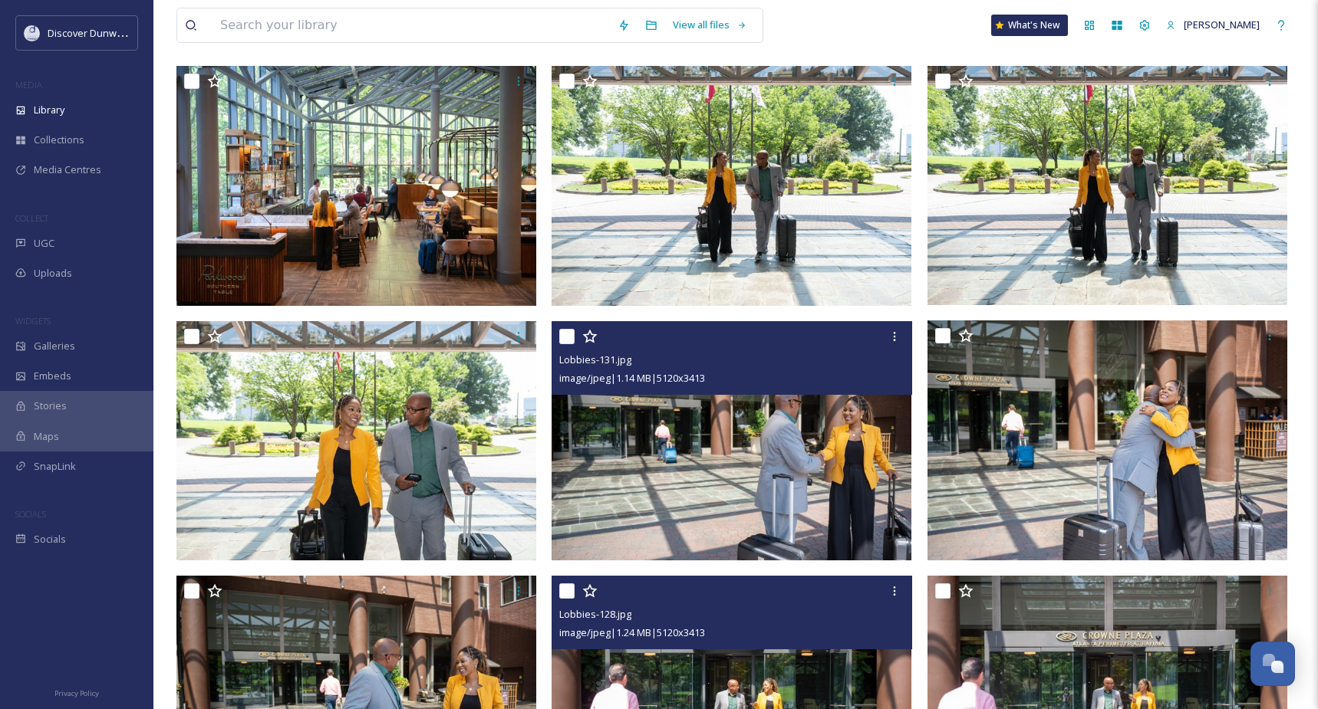
scroll to position [1917, 0]
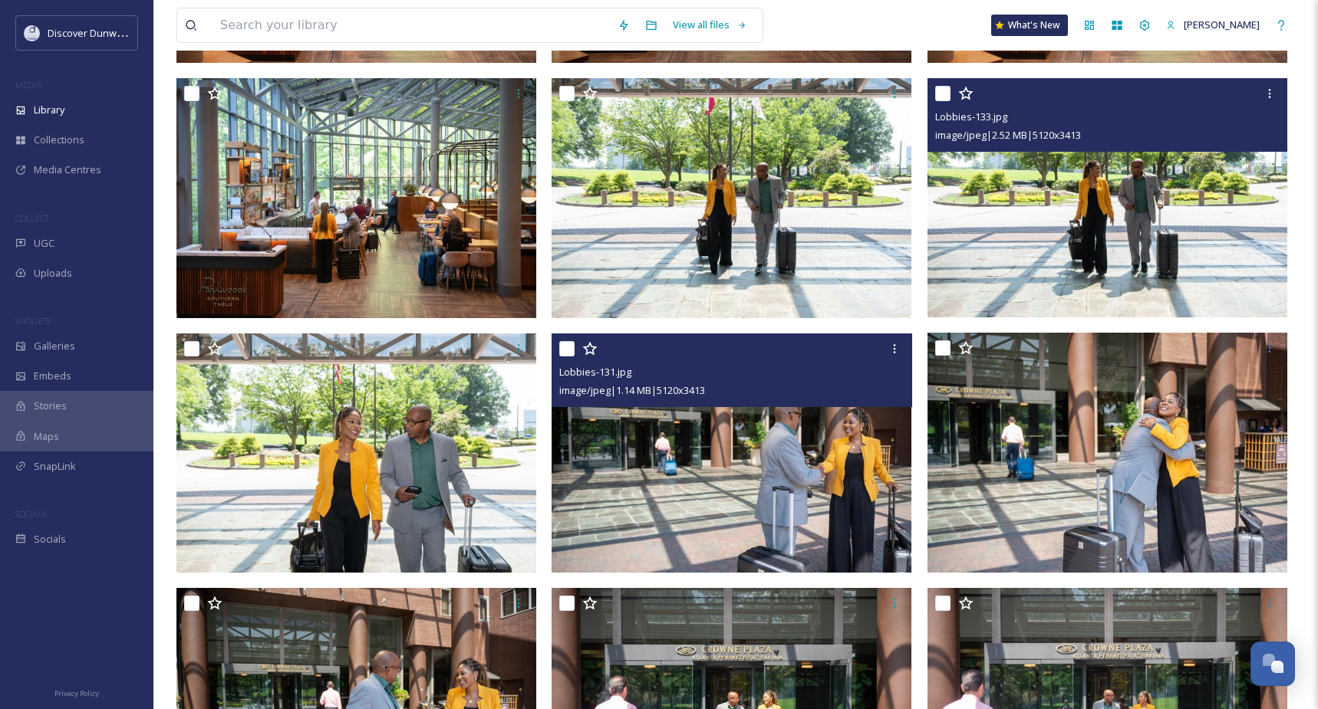
click at [945, 96] on input "checkbox" at bounding box center [942, 93] width 15 height 15
checkbox input "true"
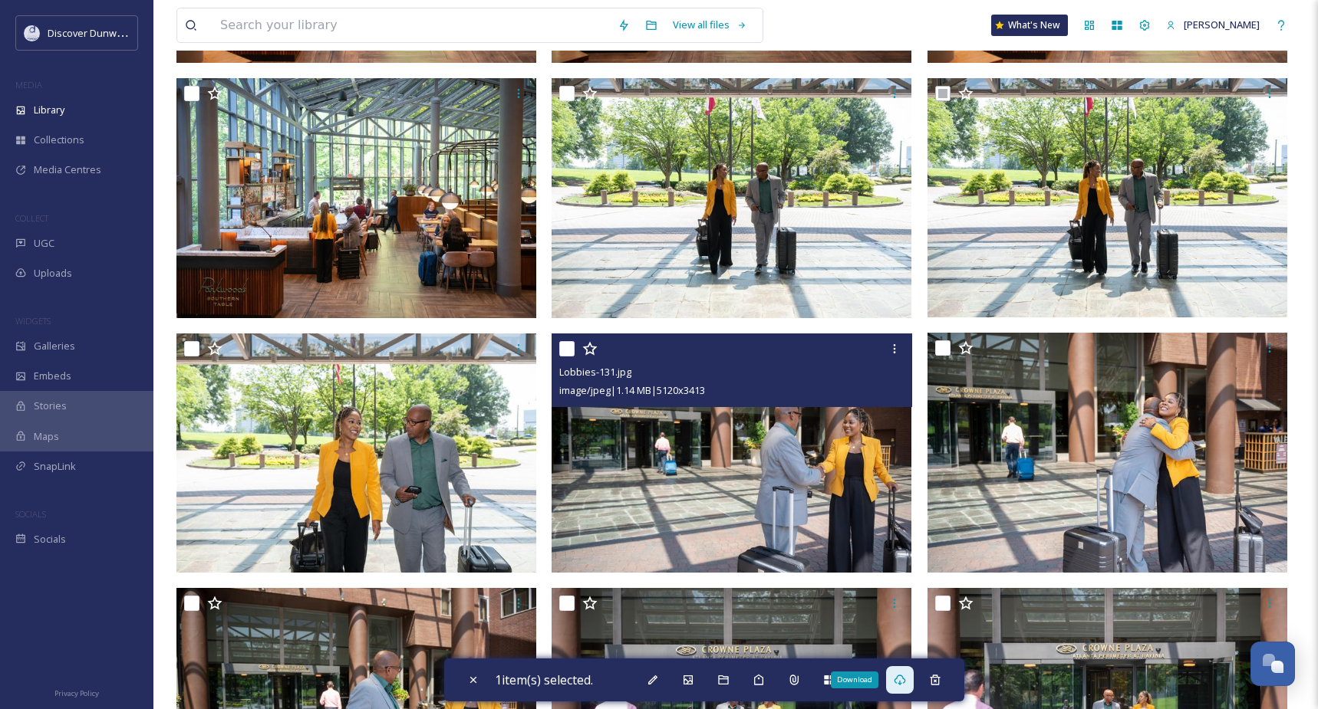
click at [913, 678] on div "Download" at bounding box center [900, 680] width 28 height 28
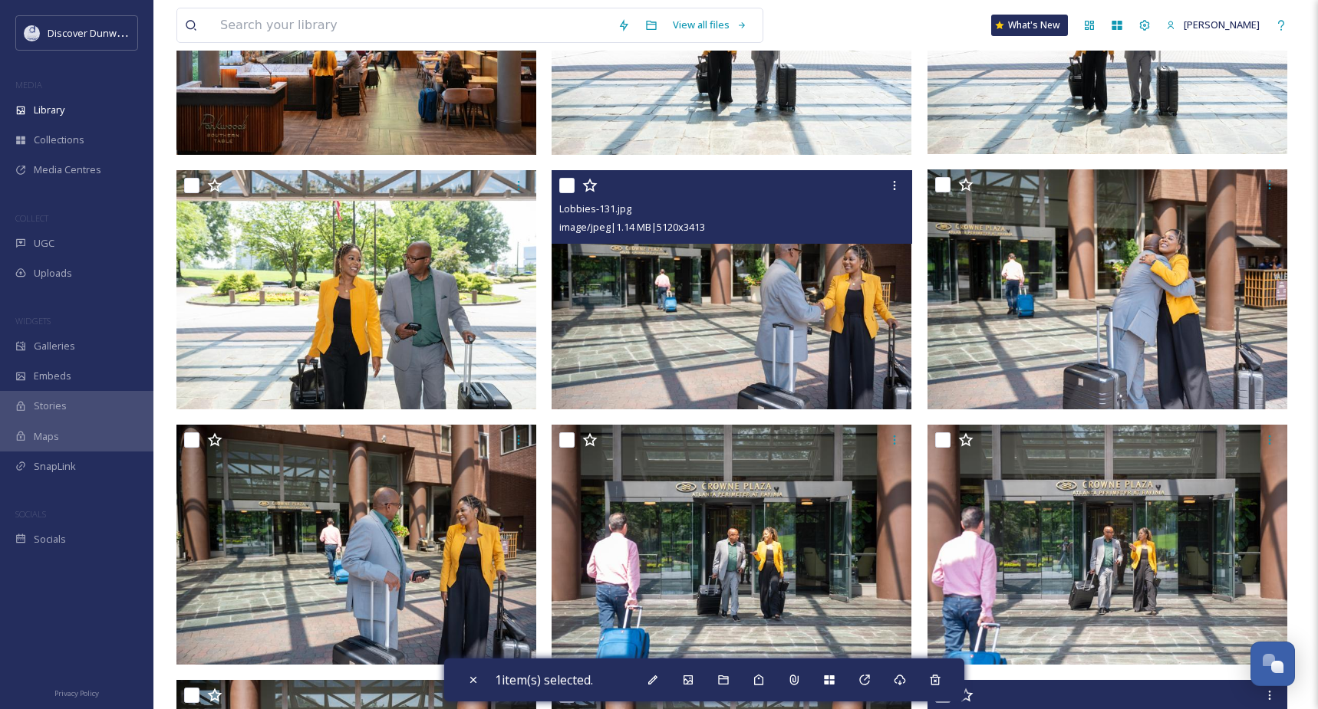
scroll to position [2071, 0]
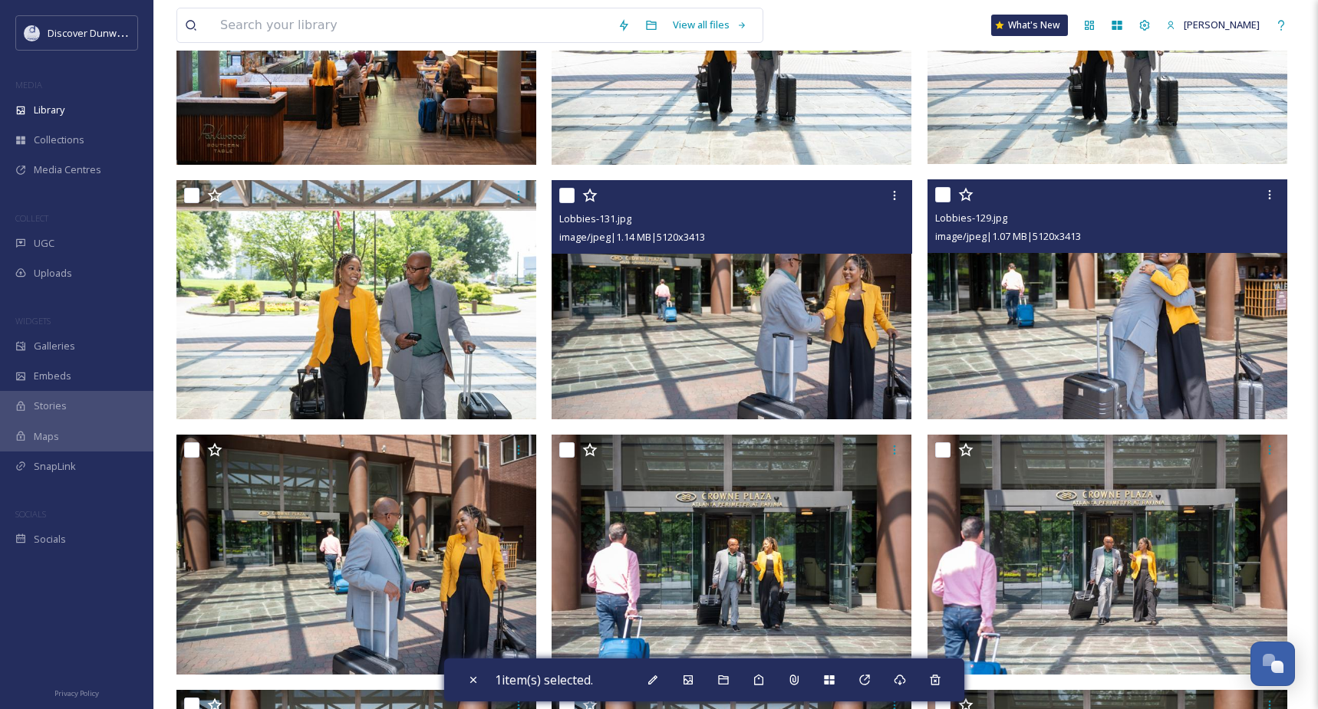
click at [944, 193] on input "checkbox" at bounding box center [942, 194] width 15 height 15
checkbox input "false"
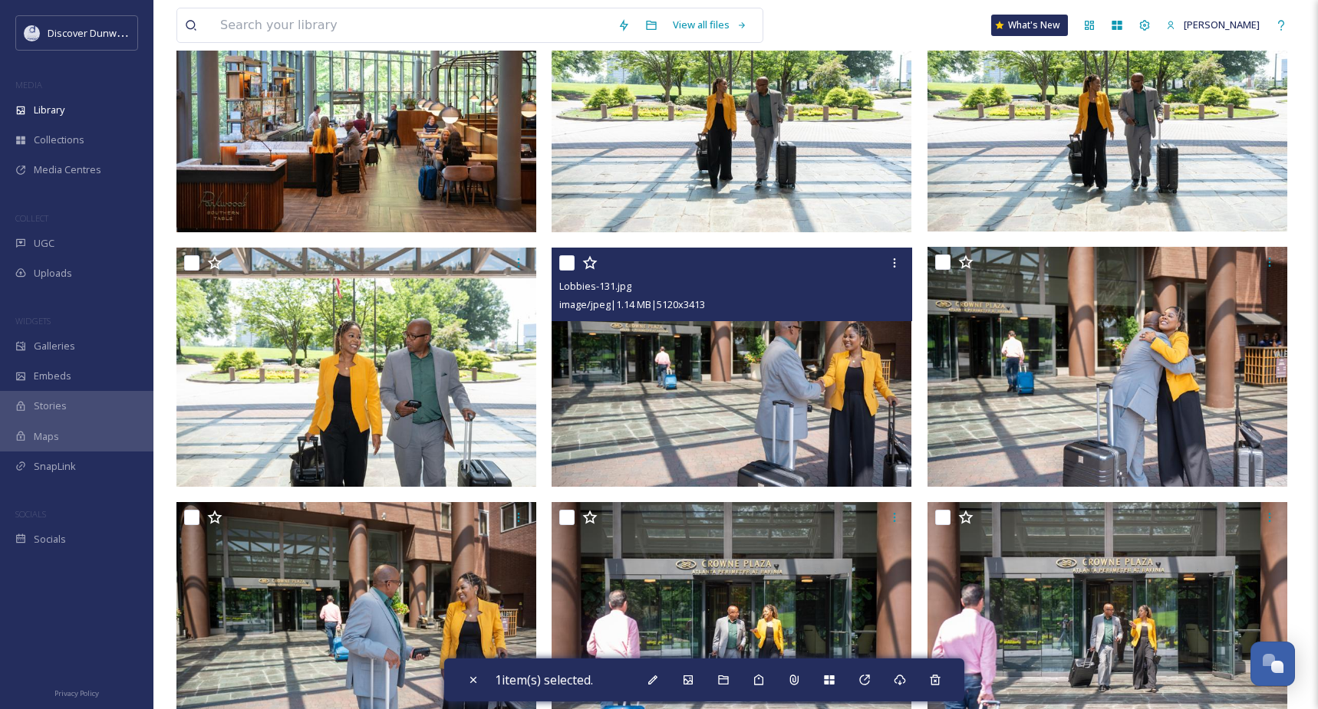
scroll to position [1917, 0]
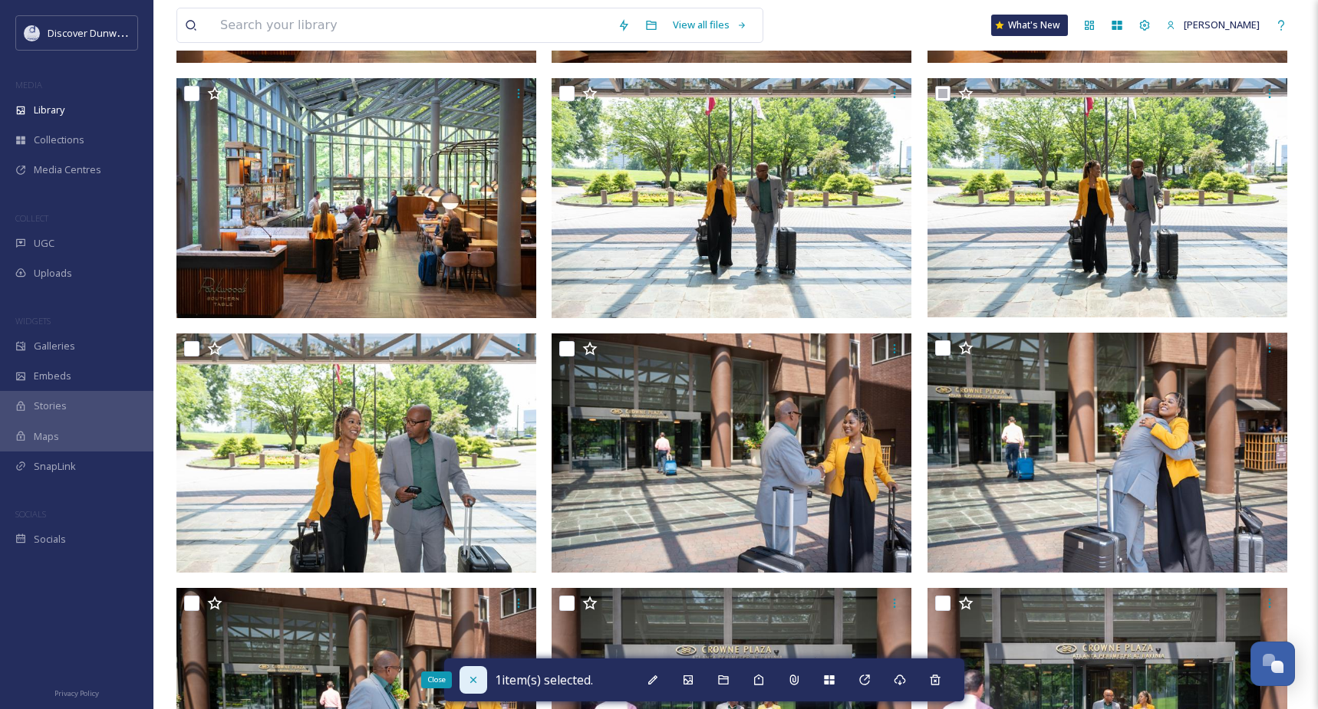
click at [463, 679] on div "Close" at bounding box center [473, 680] width 28 height 28
checkbox input "false"
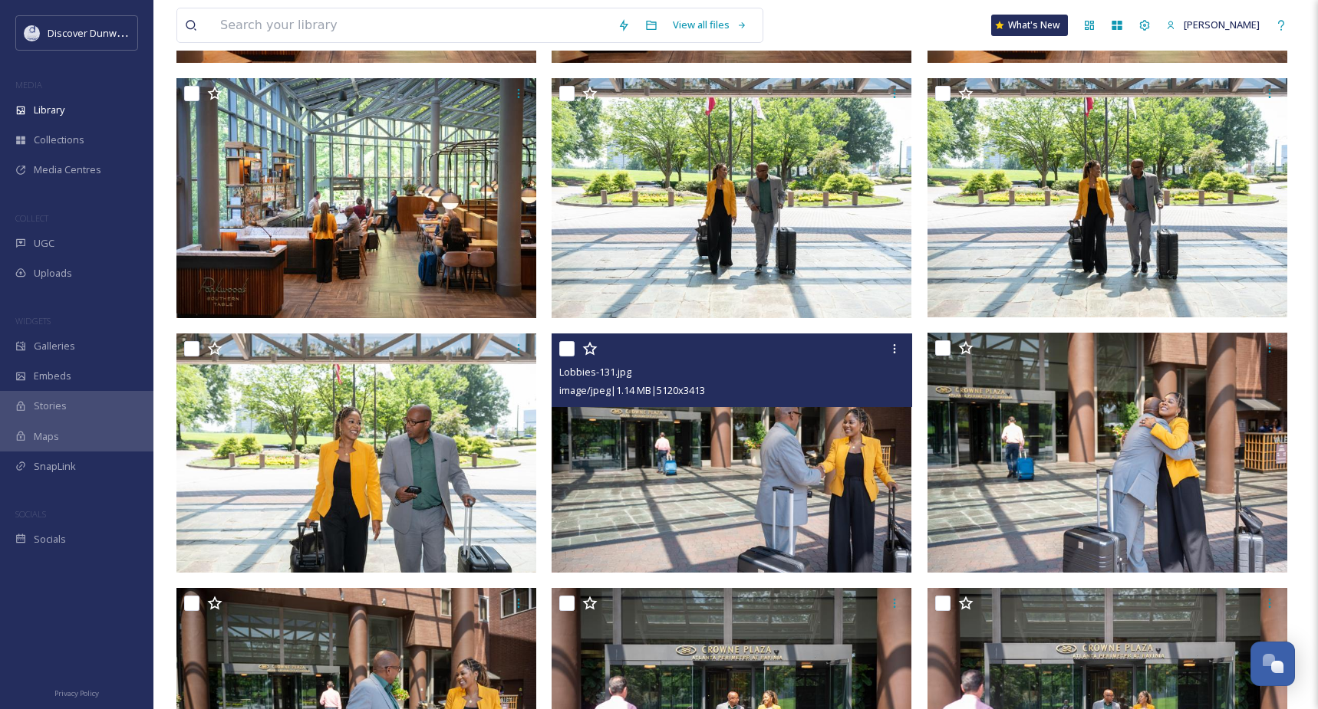
click at [557, 352] on div "Lobbies-131.jpg image/jpeg | 1.14 MB | 5120 x 3413" at bounding box center [731, 371] width 360 height 74
click at [564, 350] on input "checkbox" at bounding box center [566, 348] width 15 height 15
checkbox input "true"
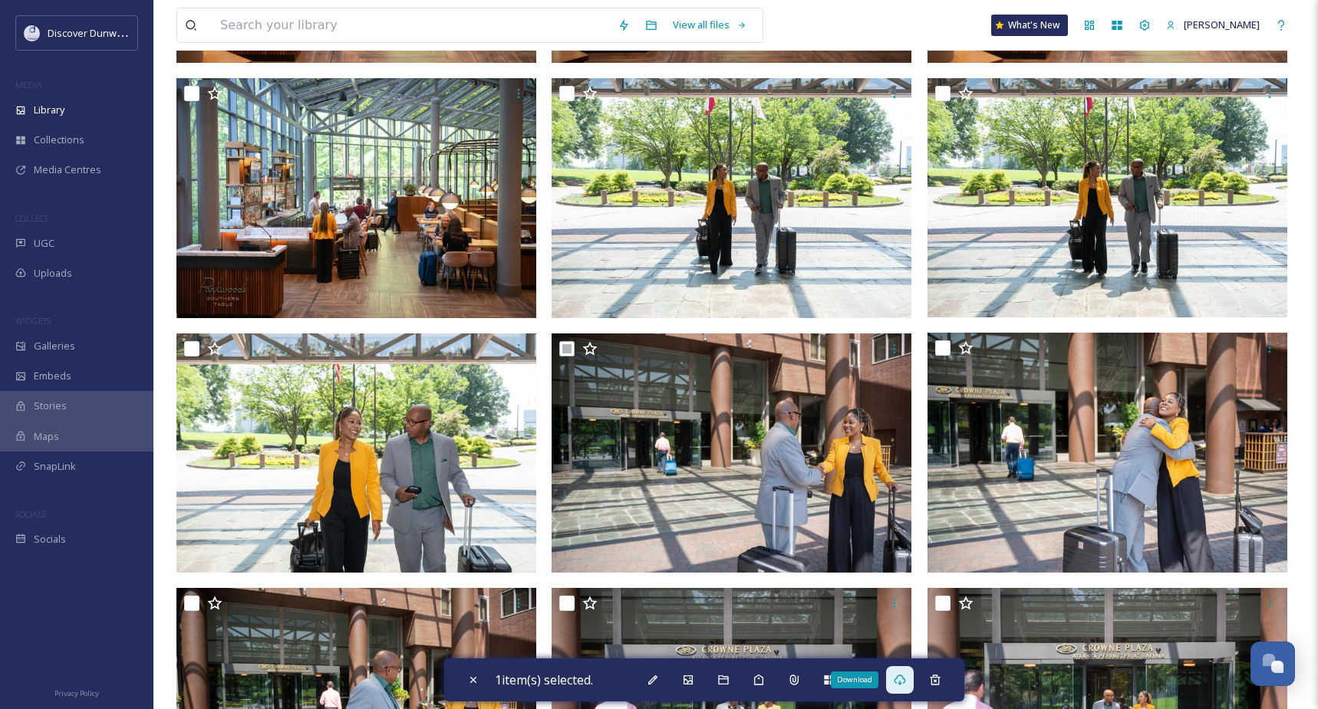
click at [906, 679] on icon at bounding box center [900, 680] width 12 height 11
